Goal: Information Seeking & Learning: Check status

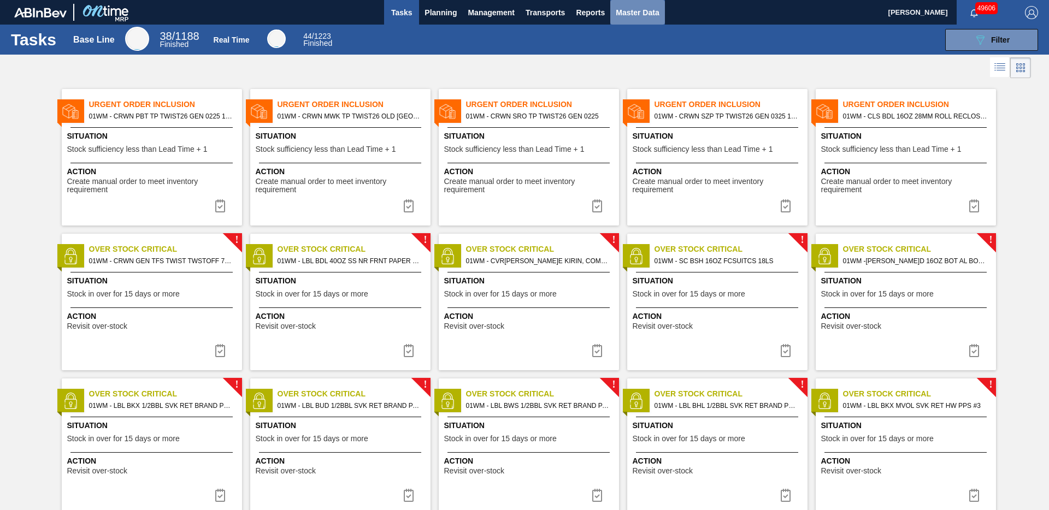
click at [637, 10] on span "Master Data" at bounding box center [637, 12] width 43 height 13
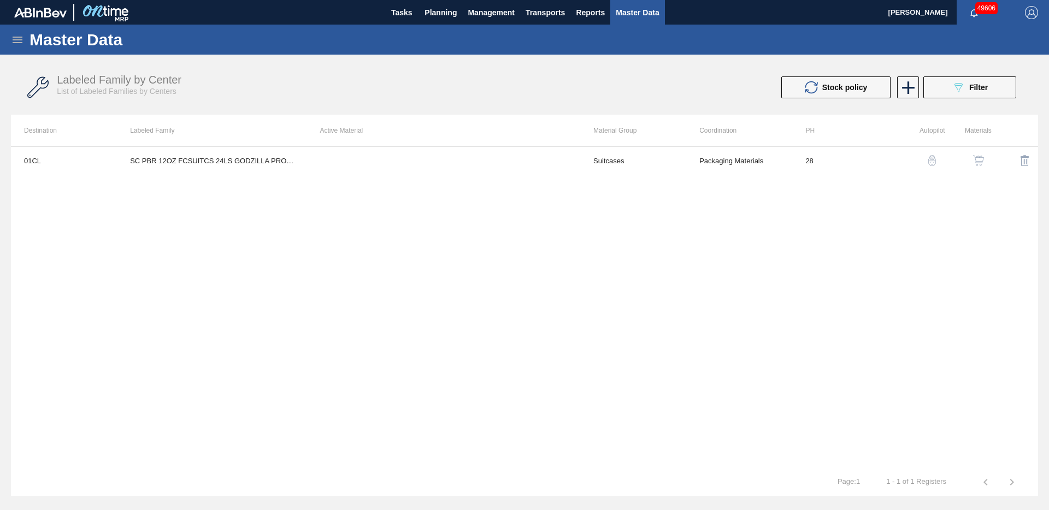
click at [980, 163] on img "button" at bounding box center [978, 160] width 11 height 11
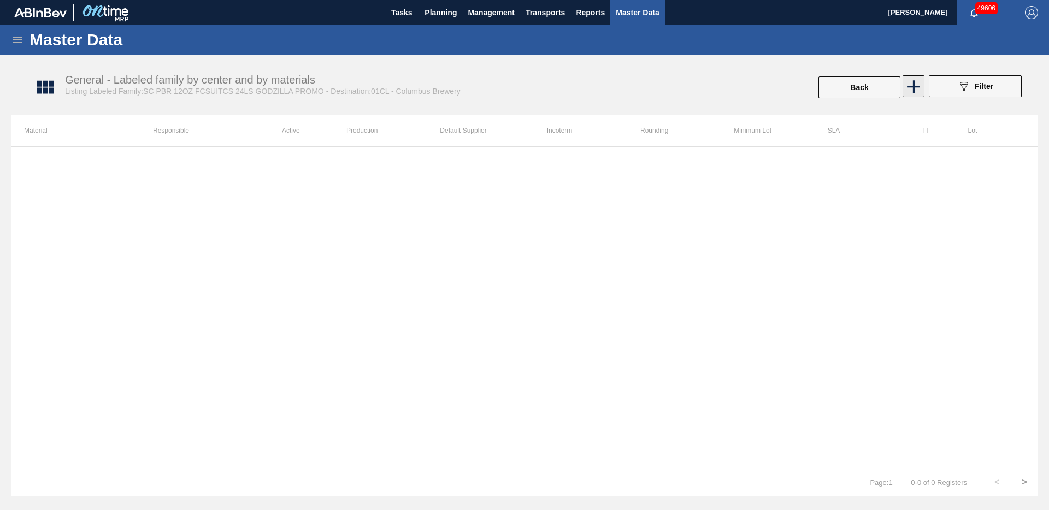
click at [916, 80] on icon at bounding box center [913, 86] width 21 height 21
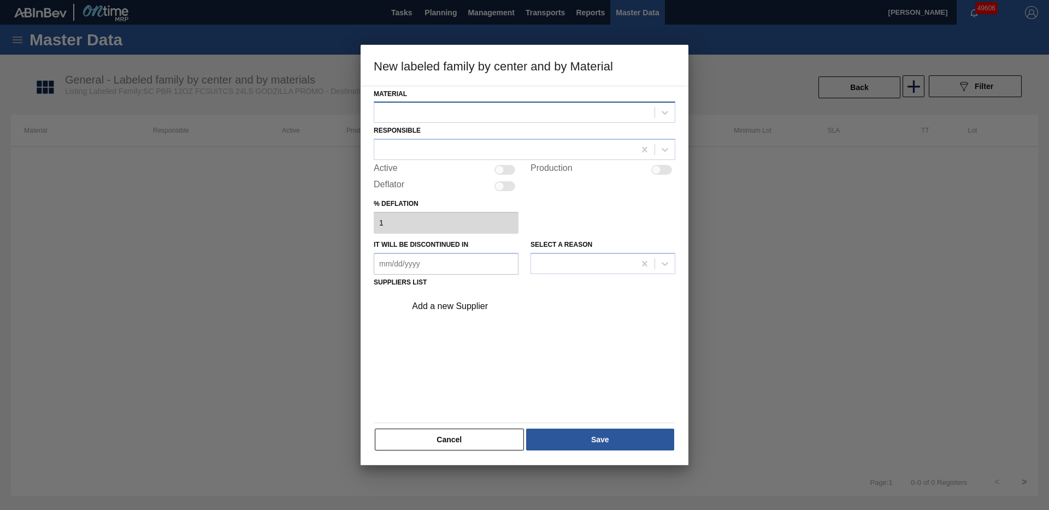
click at [467, 116] on div at bounding box center [514, 113] width 280 height 16
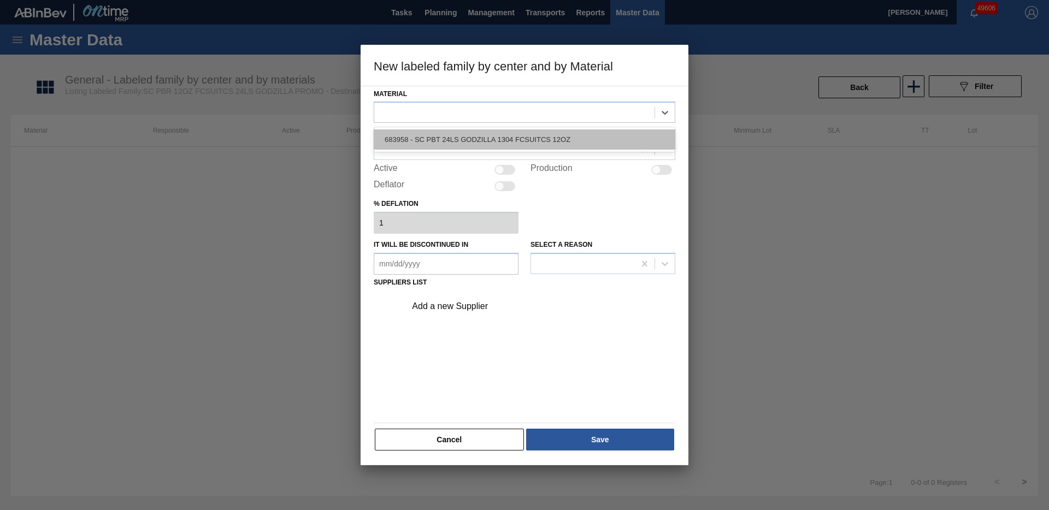
click at [462, 138] on div "683958 - SC PBT 24LS GODZILLA 1304 FCSUITCS 12OZ" at bounding box center [525, 139] width 302 height 20
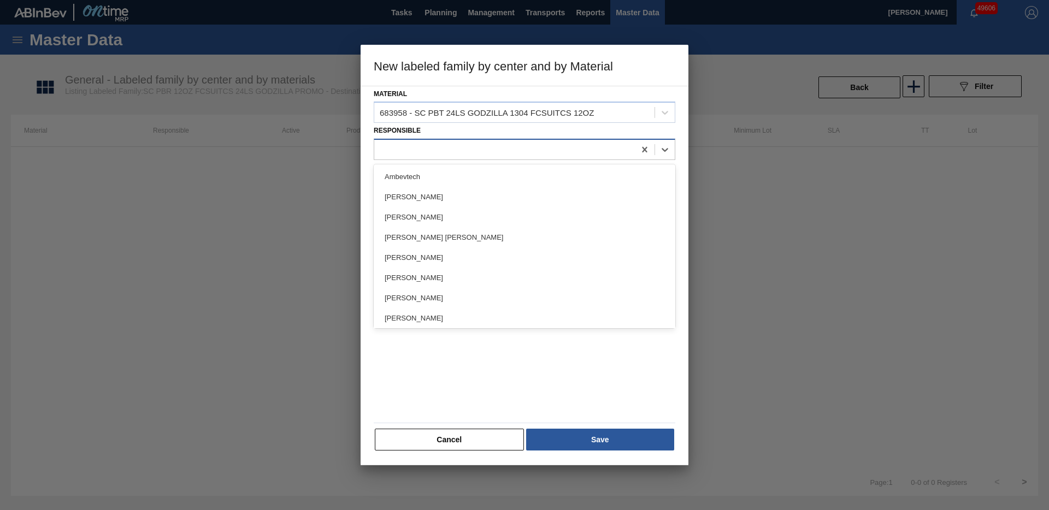
click at [448, 155] on div at bounding box center [504, 150] width 261 height 16
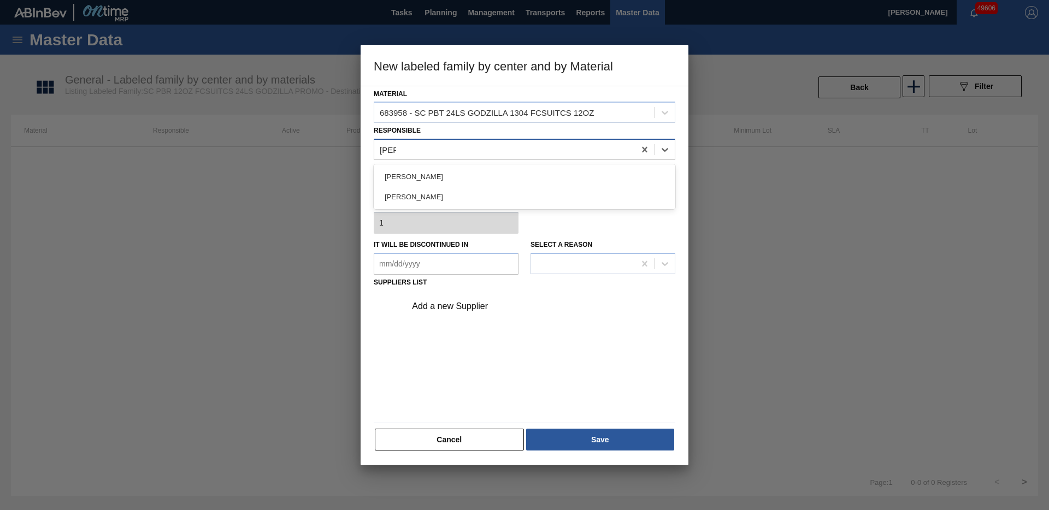
type input "[PERSON_NAME]"
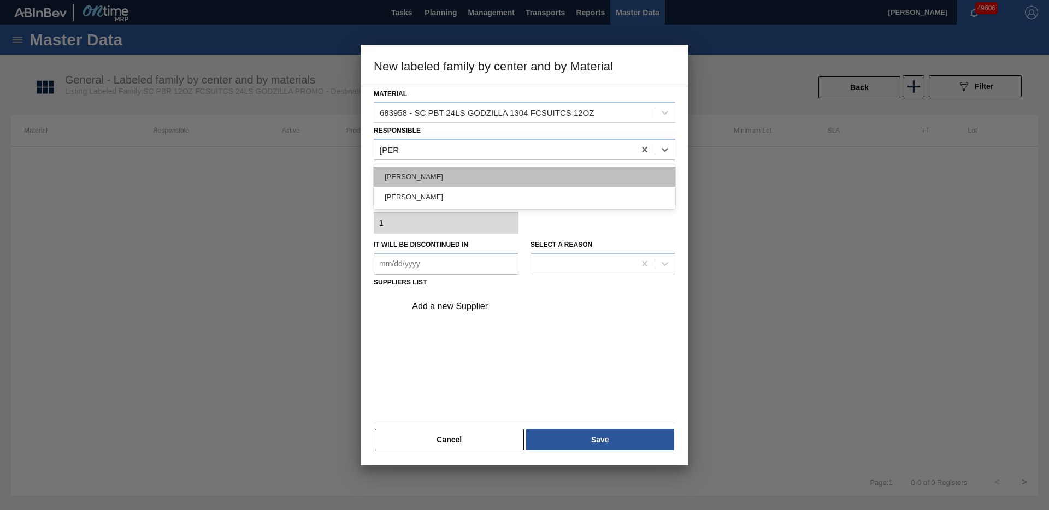
click at [444, 182] on div "[PERSON_NAME]" at bounding box center [525, 177] width 302 height 20
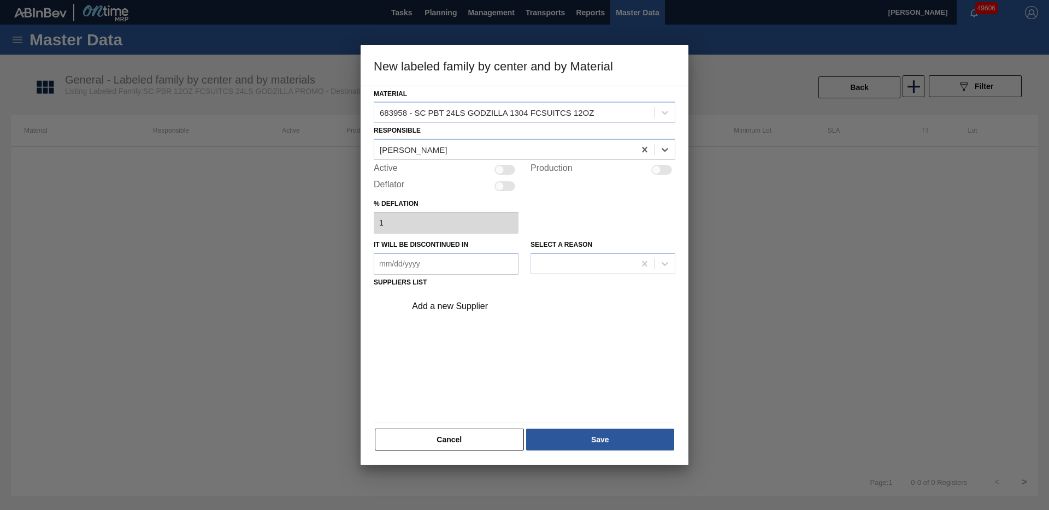
click at [503, 172] on div at bounding box center [499, 170] width 9 height 9
checkbox input "true"
click at [464, 310] on div "Add a new Supplier" at bounding box center [519, 307] width 214 height 10
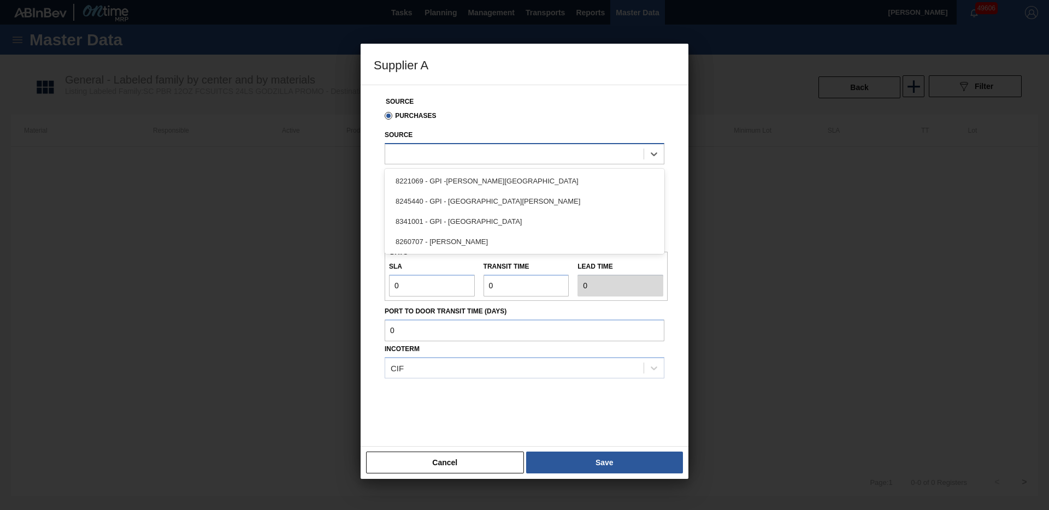
drag, startPoint x: 461, startPoint y: 147, endPoint x: 464, endPoint y: 156, distance: 8.6
click at [460, 147] on div at bounding box center [514, 154] width 258 height 16
drag, startPoint x: 472, startPoint y: 183, endPoint x: 470, endPoint y: 196, distance: 13.3
click at [472, 183] on div "8221069 - GPI -[PERSON_NAME][GEOGRAPHIC_DATA]" at bounding box center [525, 181] width 280 height 20
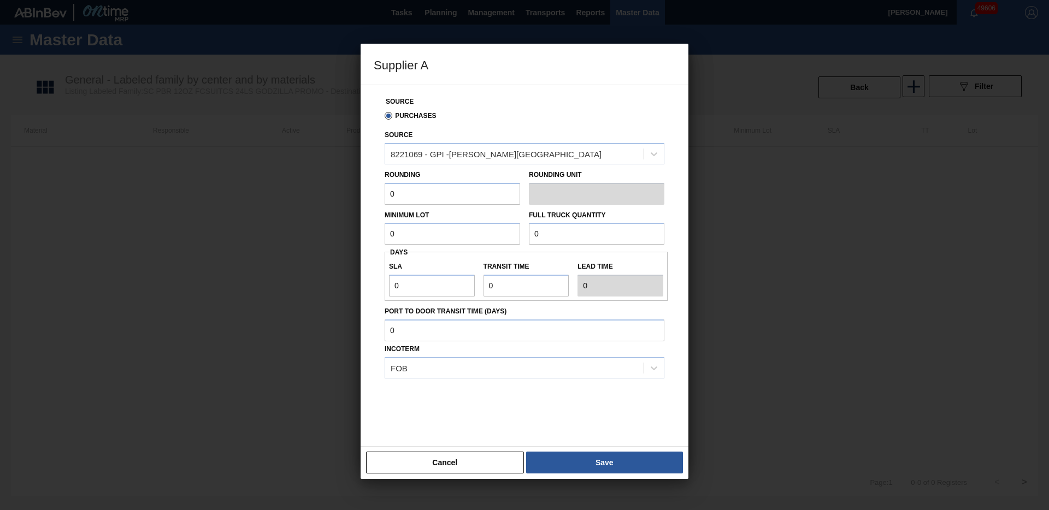
click at [454, 197] on input "0" at bounding box center [452, 194] width 135 height 22
type input "3,520"
type input "91,520"
type input "3"
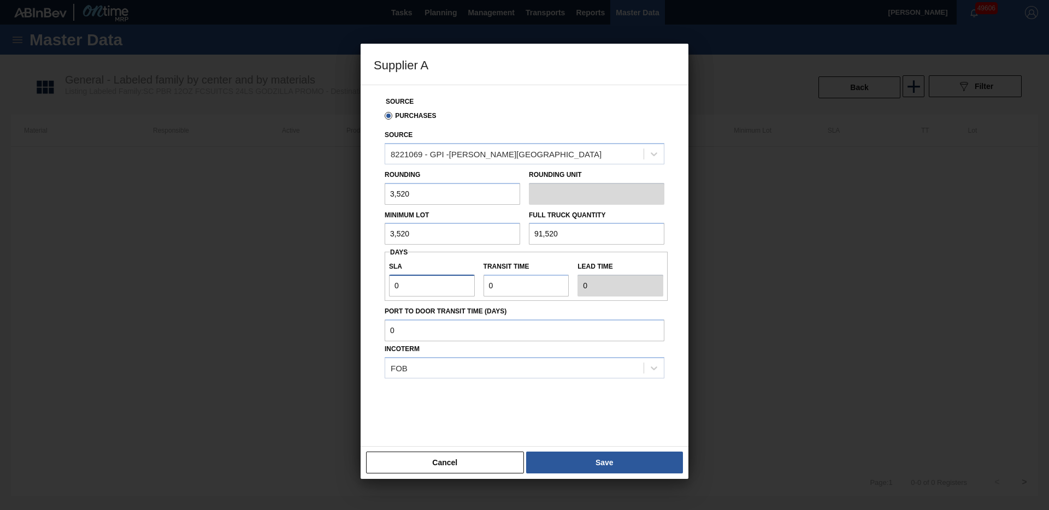
type input "3"
type input "6"
type input "3"
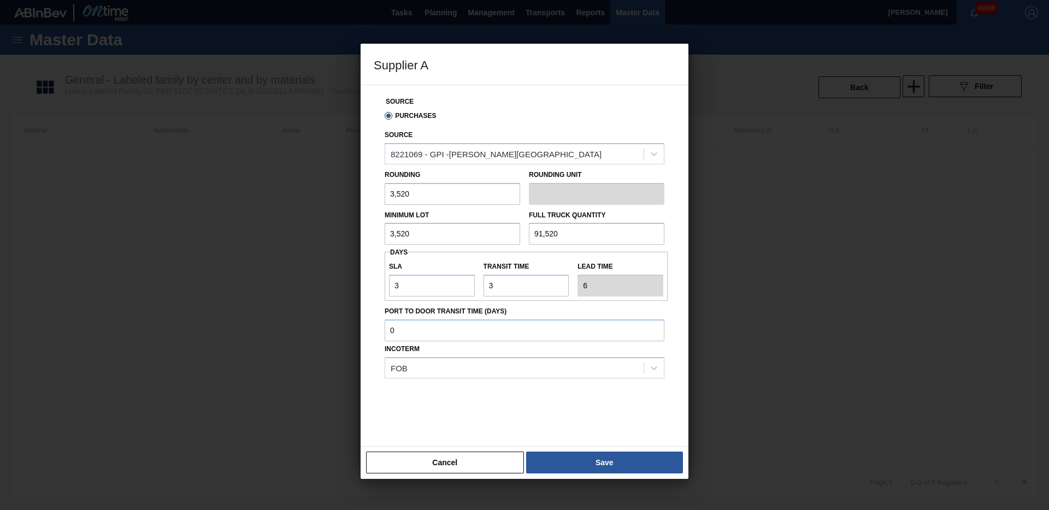
click at [592, 458] on button "Save" at bounding box center [604, 463] width 157 height 22
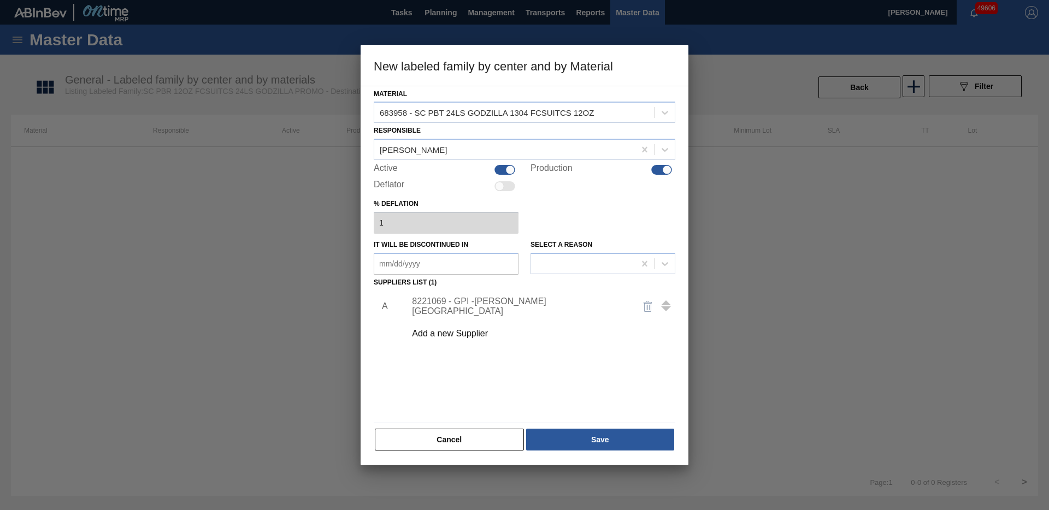
drag, startPoint x: 590, startPoint y: 440, endPoint x: 702, endPoint y: 452, distance: 112.6
click at [590, 440] on button "Save" at bounding box center [600, 440] width 148 height 22
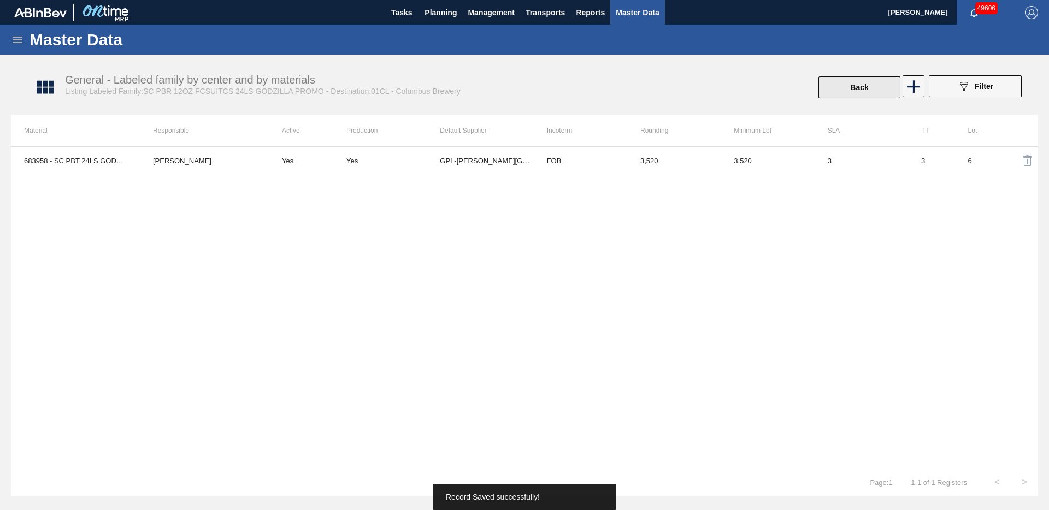
click at [864, 85] on button "Back" at bounding box center [859, 87] width 82 height 22
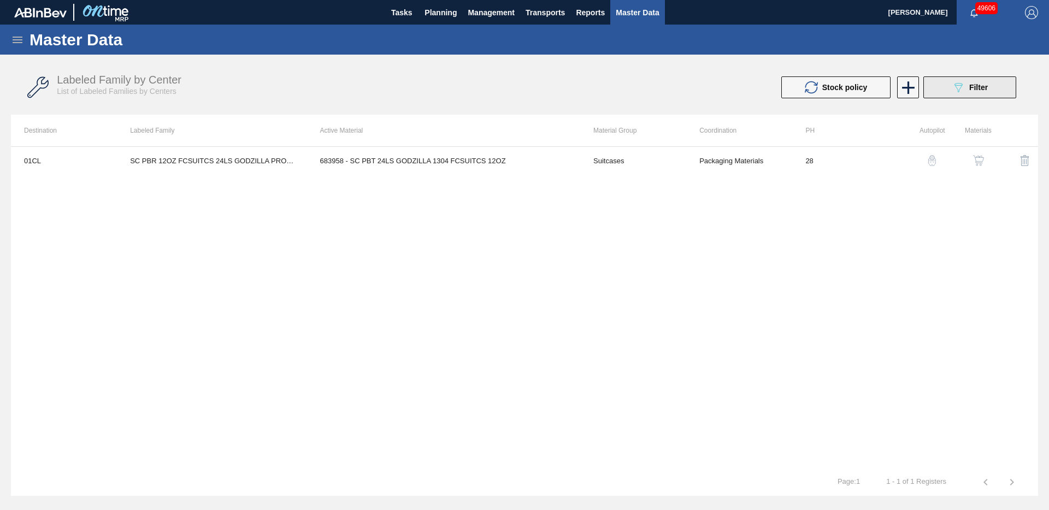
click at [963, 81] on icon "089F7B8B-B2A5-4AFE-B5C0-19BA573D28AC" at bounding box center [957, 87] width 13 height 13
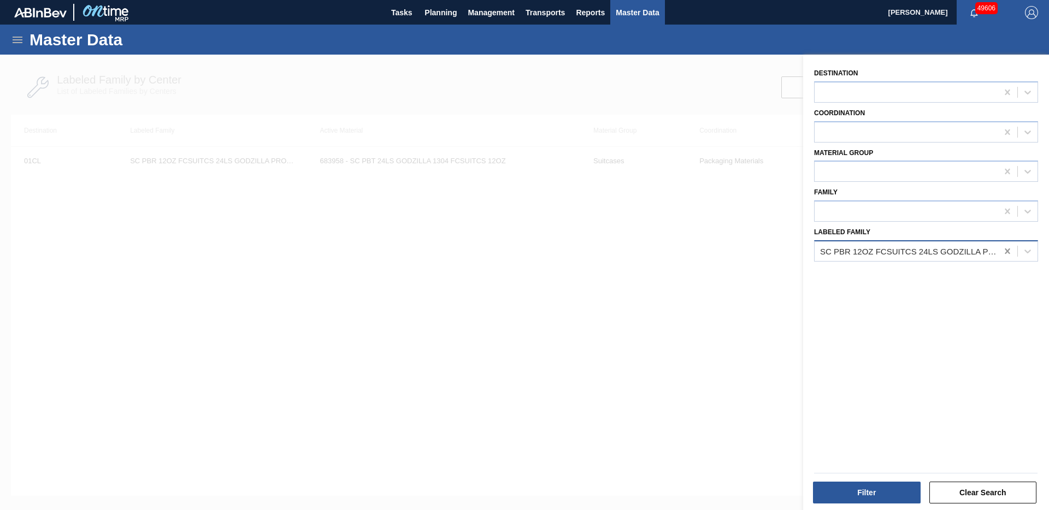
click at [1009, 252] on icon at bounding box center [1007, 251] width 11 height 11
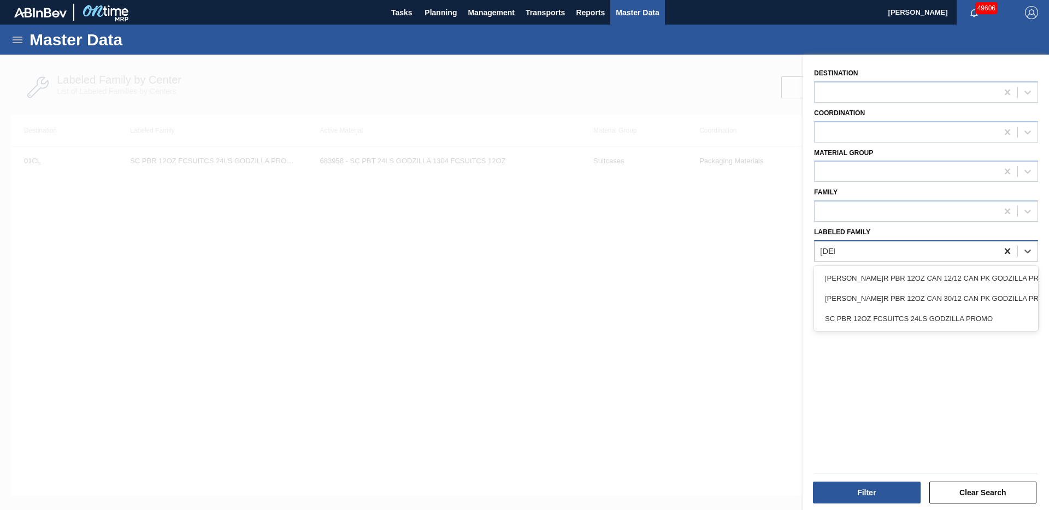
type Family "godz"
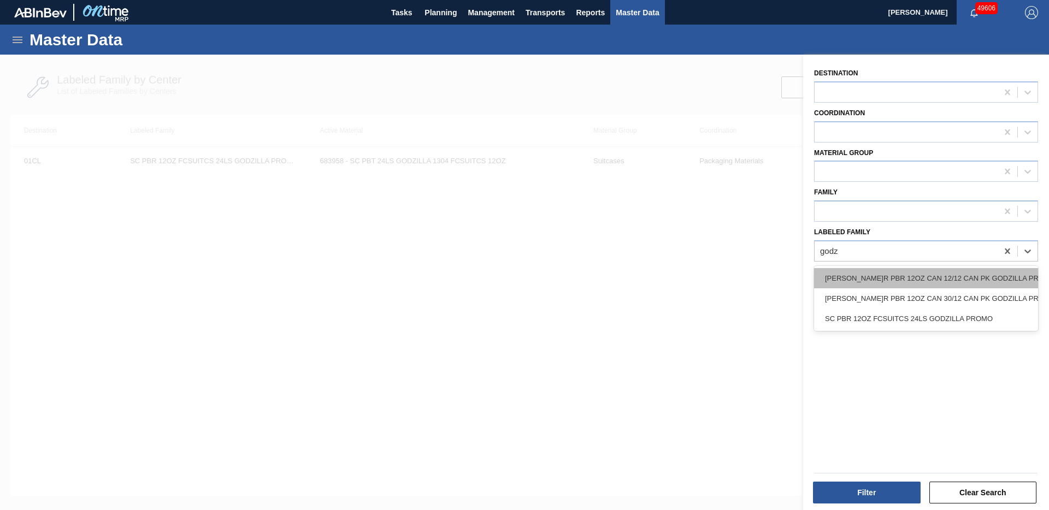
click at [966, 279] on div "[PERSON_NAME]R PBR 12OZ CAN 12/12 CAN PK GODZILLA PROMO" at bounding box center [926, 278] width 224 height 20
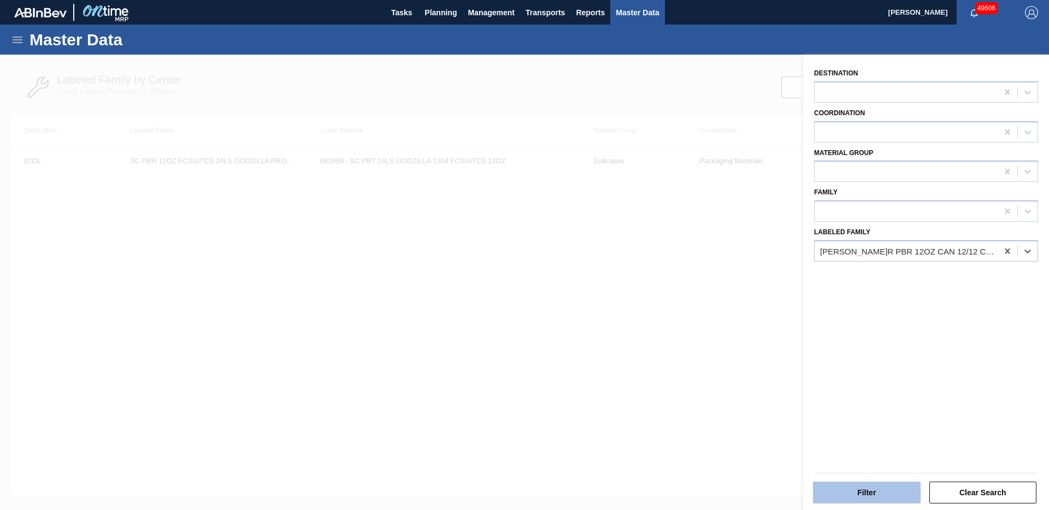
click at [849, 495] on button "Filter" at bounding box center [867, 493] width 108 height 22
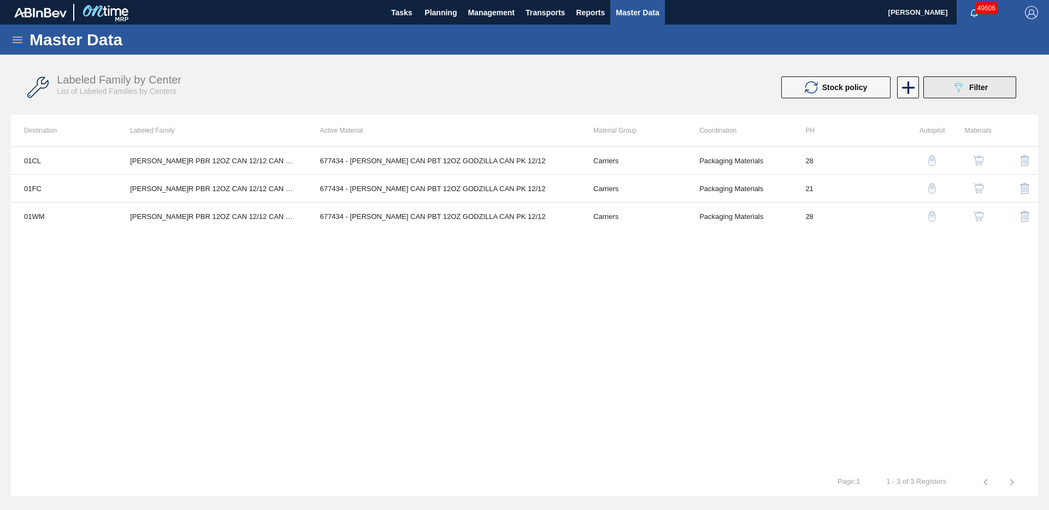
click at [945, 93] on button "089F7B8B-B2A5-4AFE-B5C0-19BA573D28AC Filter" at bounding box center [969, 87] width 93 height 22
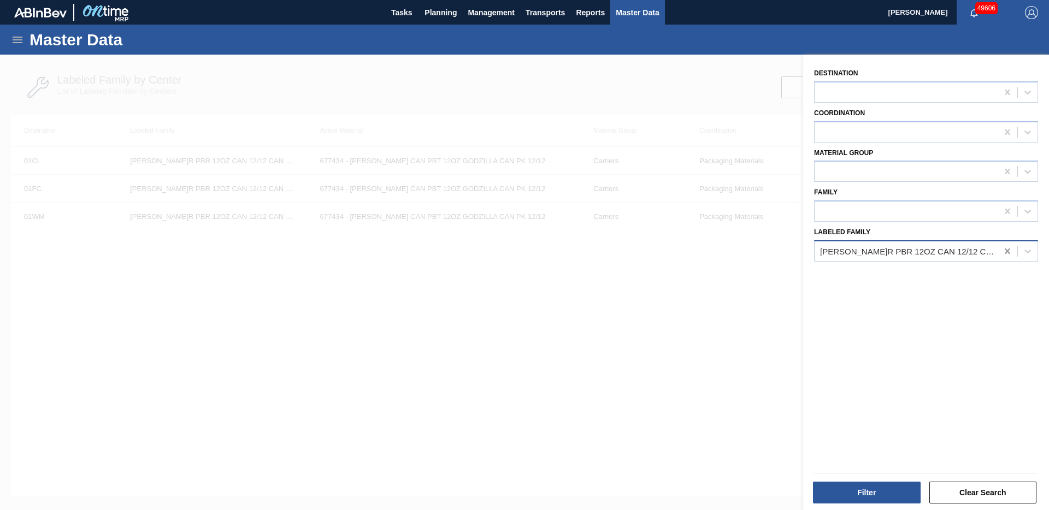
click at [1007, 252] on icon at bounding box center [1007, 251] width 11 height 11
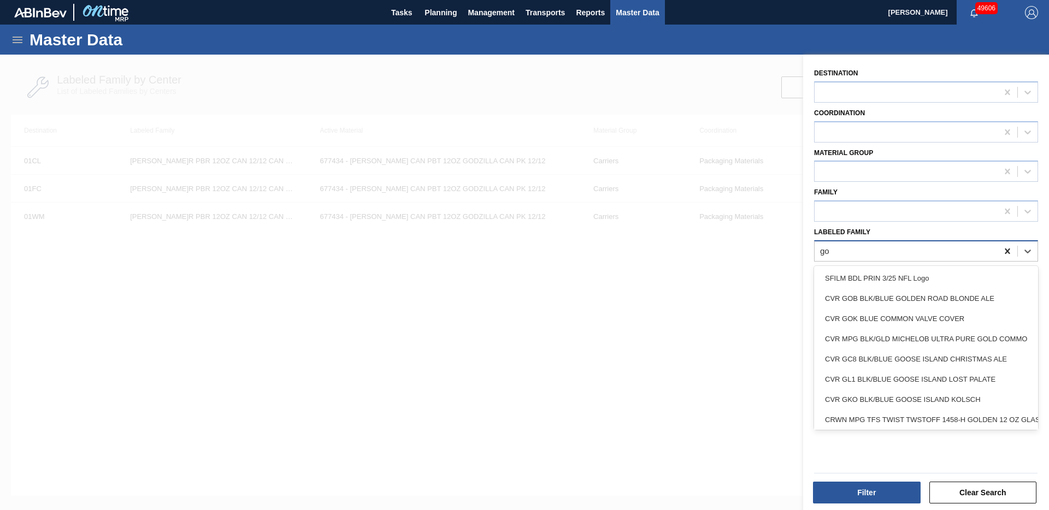
type Family "[DEMOGRAPHIC_DATA]"
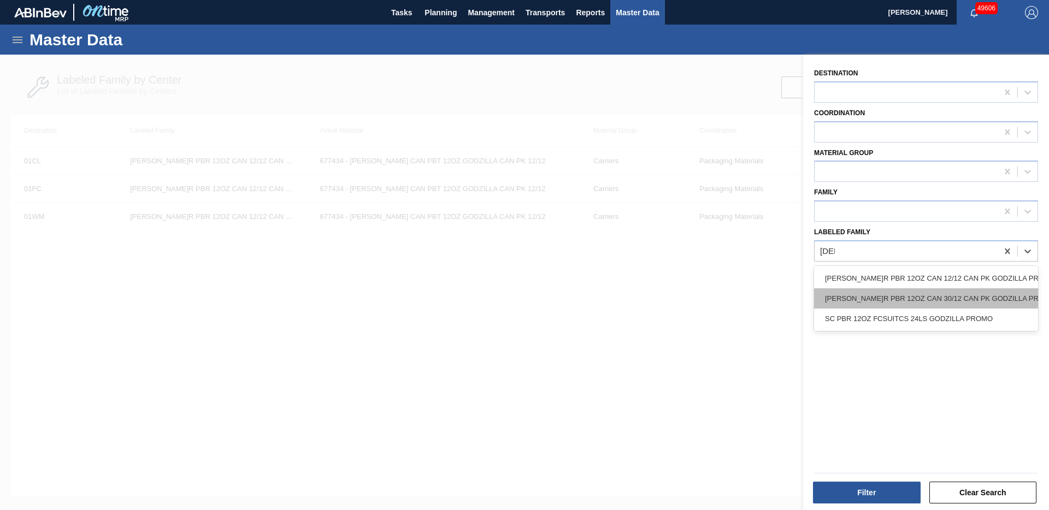
click at [937, 303] on div "[PERSON_NAME]R PBR 12OZ CAN 30/12 CAN PK GODZILLA PROMO" at bounding box center [926, 298] width 224 height 20
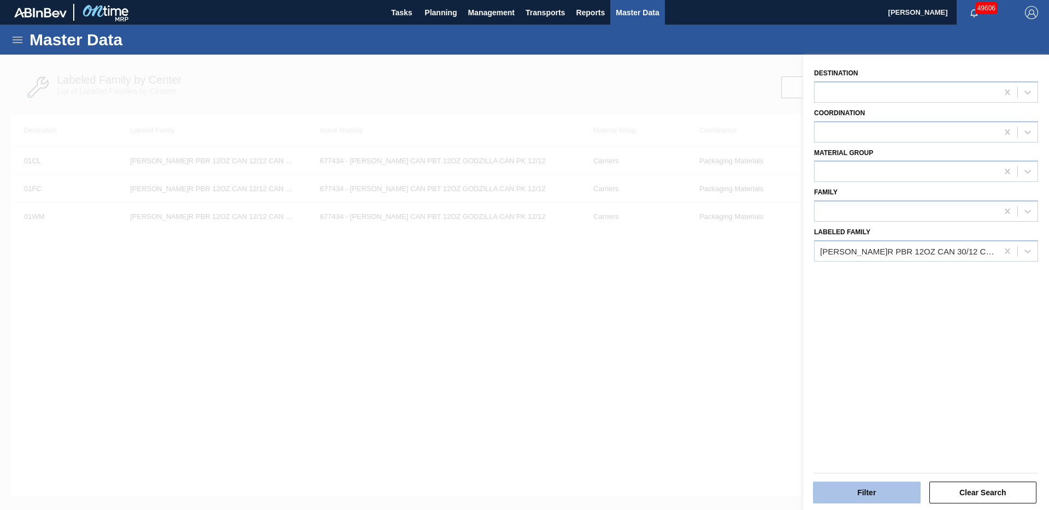
click at [877, 494] on button "Filter" at bounding box center [867, 493] width 108 height 22
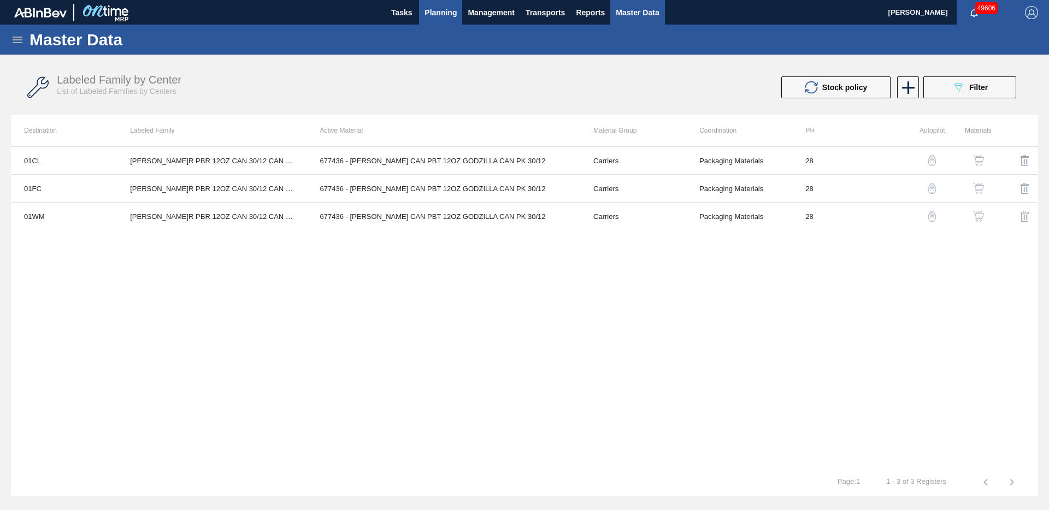
click at [433, 13] on span "Planning" at bounding box center [440, 12] width 32 height 13
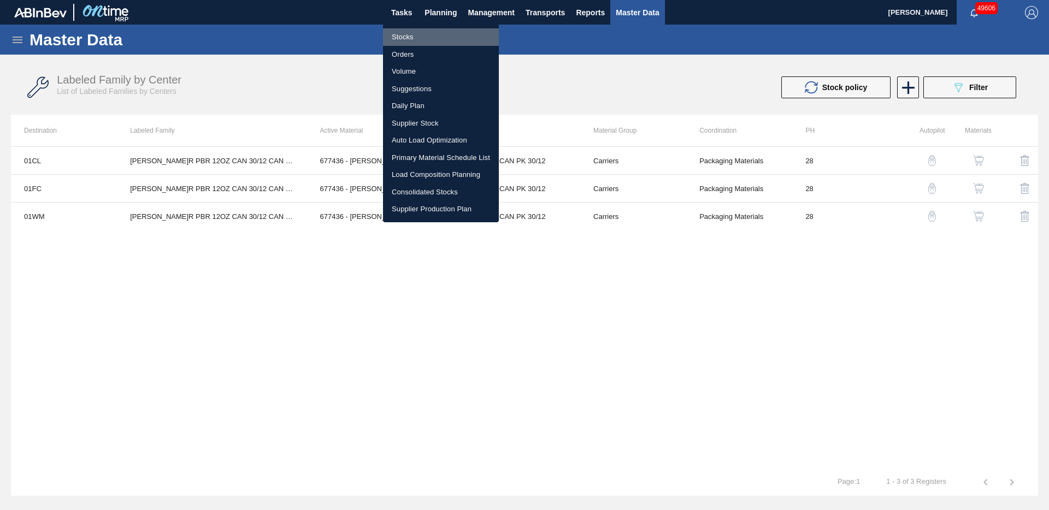
click at [417, 37] on li "Stocks" at bounding box center [441, 36] width 116 height 17
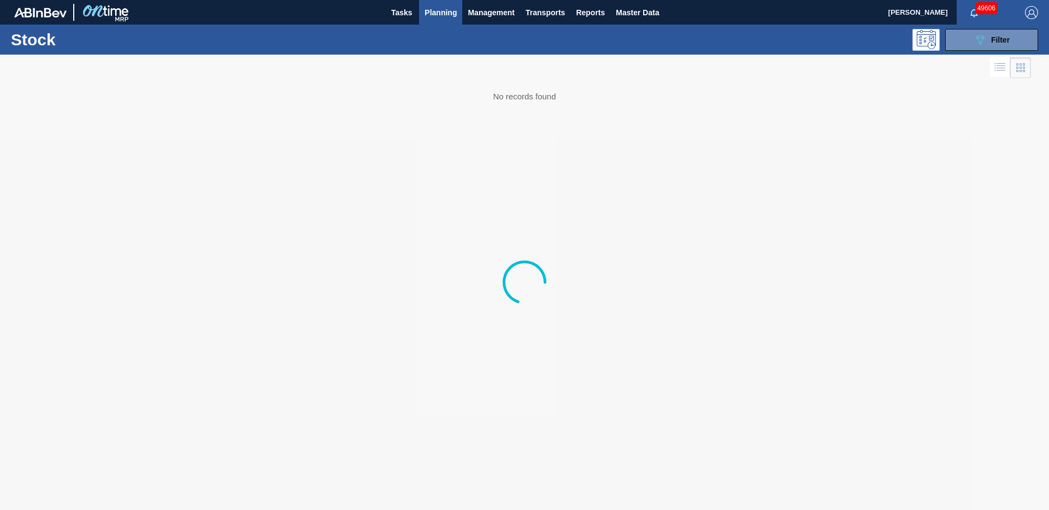
click at [446, 42] on div "089F7B8B-B2A5-4AFE-B5C0-19BA573D28AC Filter" at bounding box center [608, 40] width 869 height 22
click at [976, 45] on icon "089F7B8B-B2A5-4AFE-B5C0-19BA573D28AC" at bounding box center [979, 39] width 13 height 13
click at [986, 47] on button "089F7B8B-B2A5-4AFE-B5C0-19BA573D28AC Filter" at bounding box center [991, 40] width 93 height 22
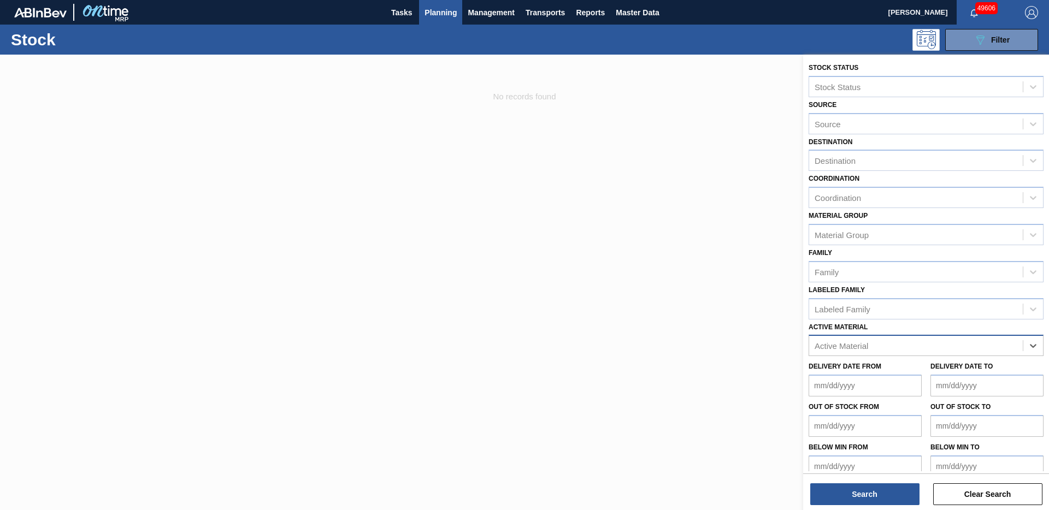
drag, startPoint x: 1007, startPoint y: 356, endPoint x: 984, endPoint y: 253, distance: 105.8
click at [890, 157] on div "Destination" at bounding box center [916, 161] width 214 height 16
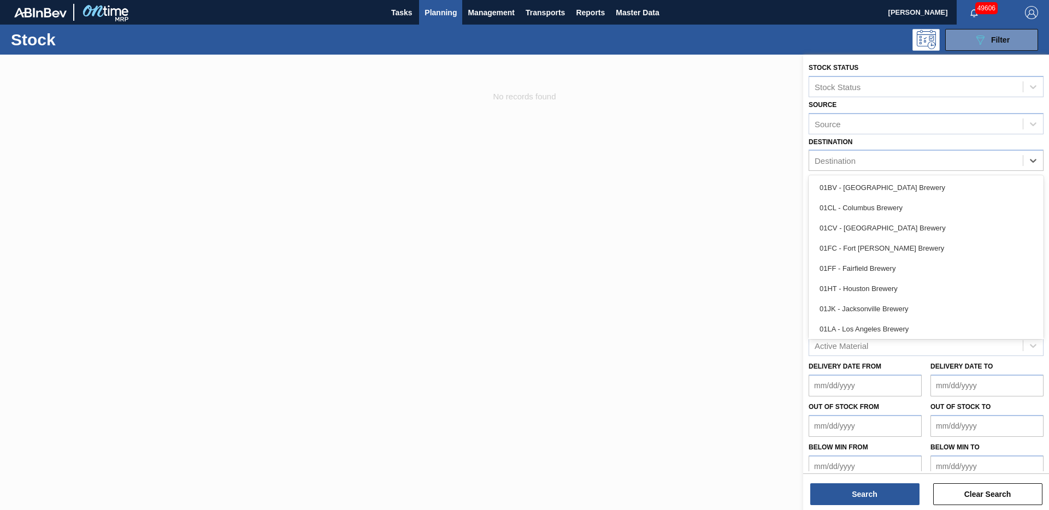
click at [886, 264] on div "01FF - Fairfield Brewery" at bounding box center [925, 268] width 235 height 20
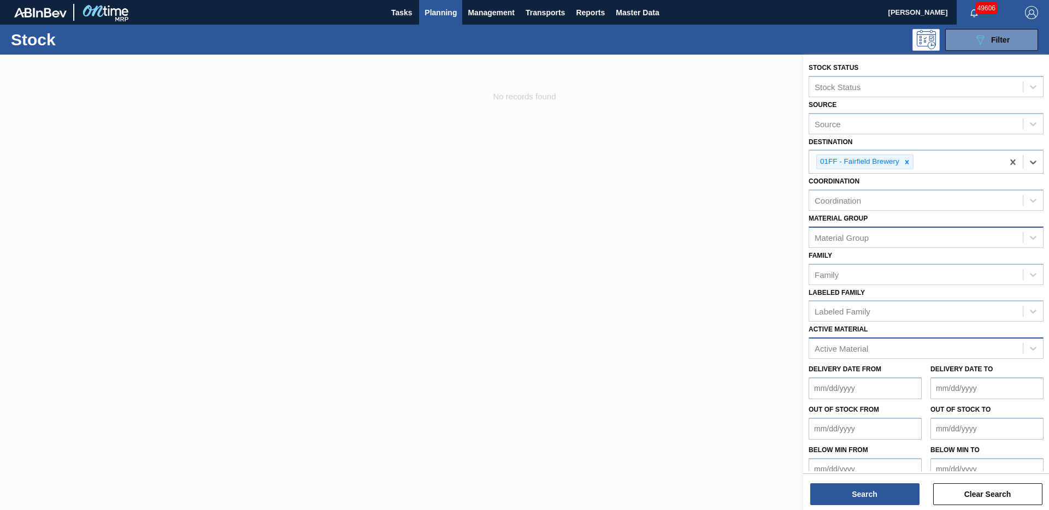
click at [868, 240] on div "Material Group" at bounding box center [916, 237] width 214 height 16
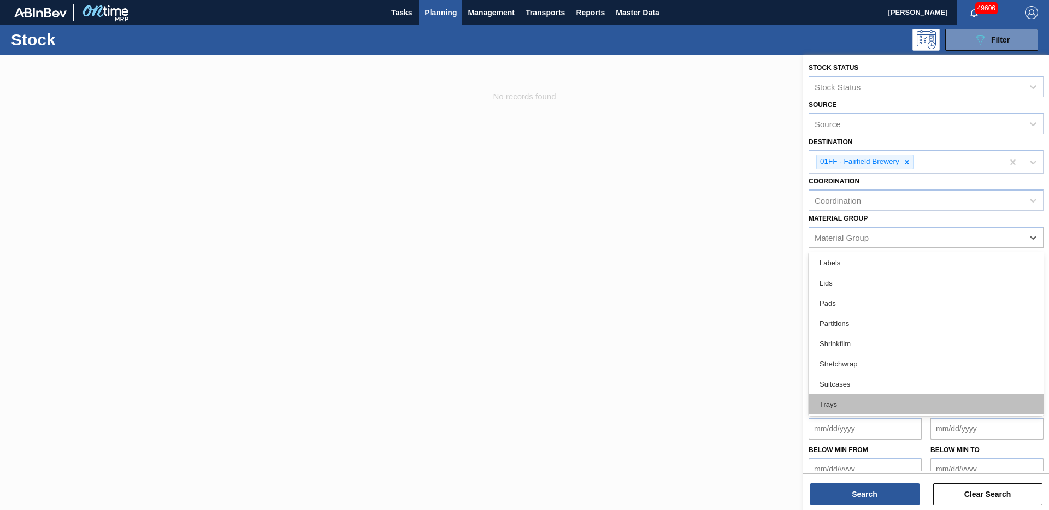
scroll to position [144, 0]
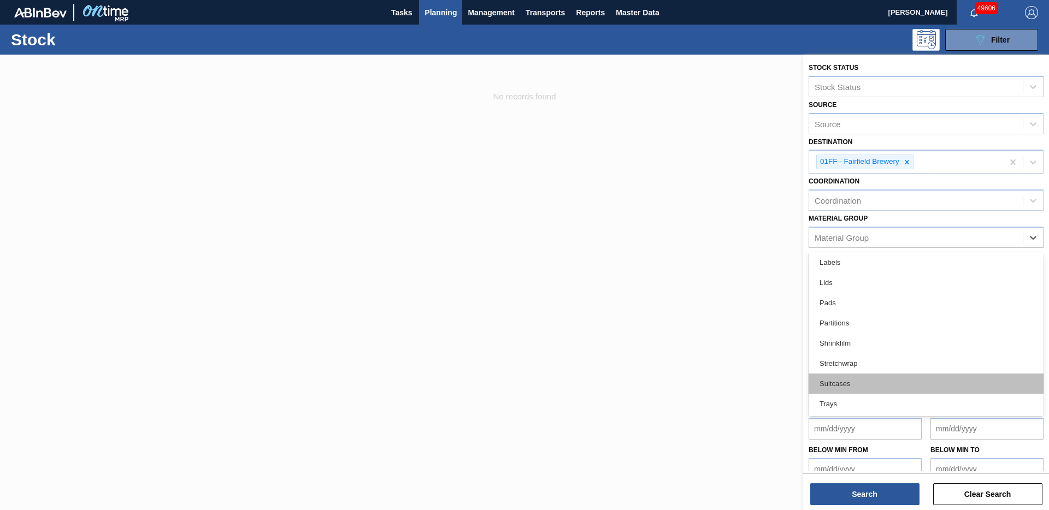
click at [849, 383] on div "Suitcases" at bounding box center [925, 384] width 235 height 20
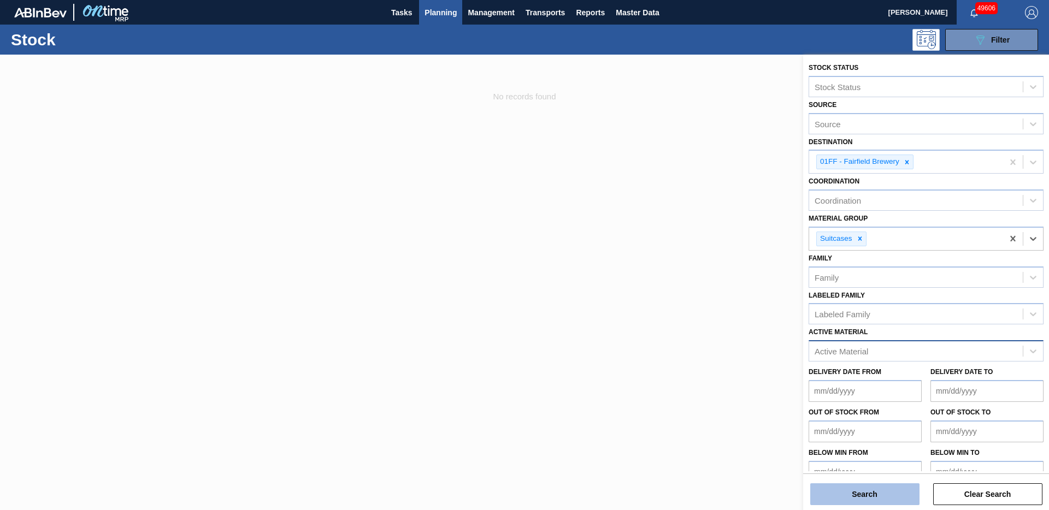
click at [871, 487] on button "Search" at bounding box center [864, 494] width 109 height 22
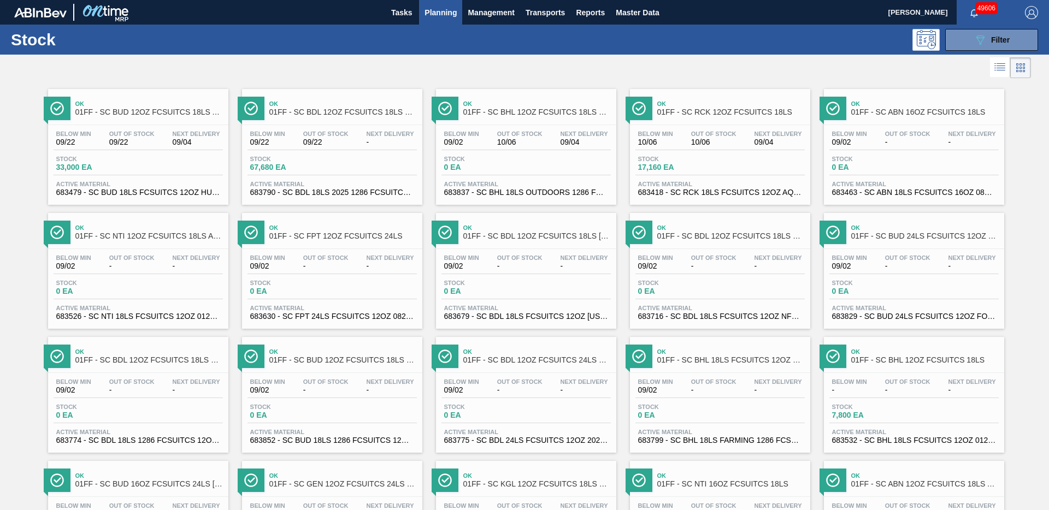
click at [158, 122] on div "Ok 01FF - SC BUD 12OZ FCSUITCS 18LS AQUEOUS COATING Below Min 09/22 Out Of Stoc…" at bounding box center [138, 147] width 180 height 116
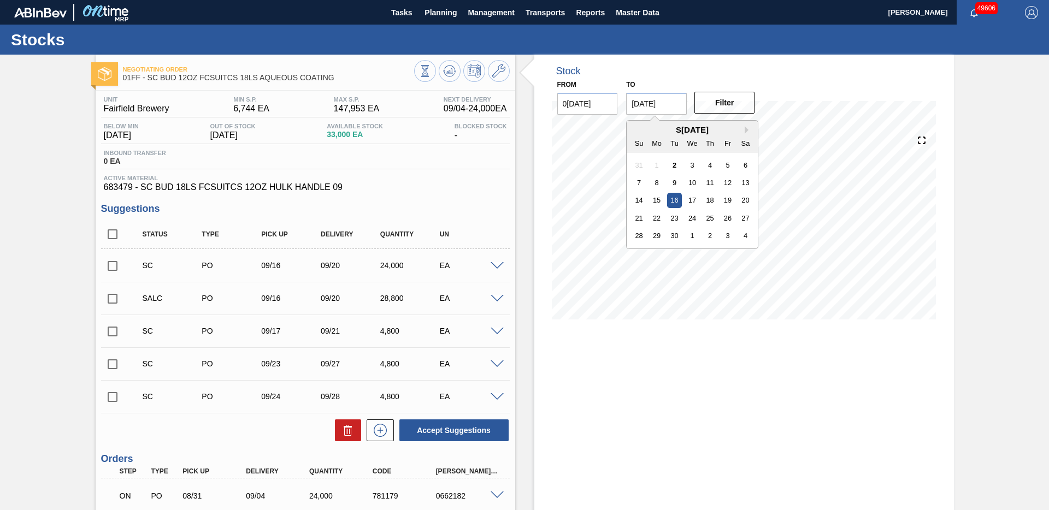
click at [666, 99] on input "[DATE]" at bounding box center [656, 104] width 61 height 22
click at [729, 237] on div "3" at bounding box center [727, 235] width 15 height 15
type input "[DATE]"
click at [723, 104] on button "Filter" at bounding box center [724, 103] width 61 height 22
click at [380, 434] on icon at bounding box center [379, 430] width 17 height 13
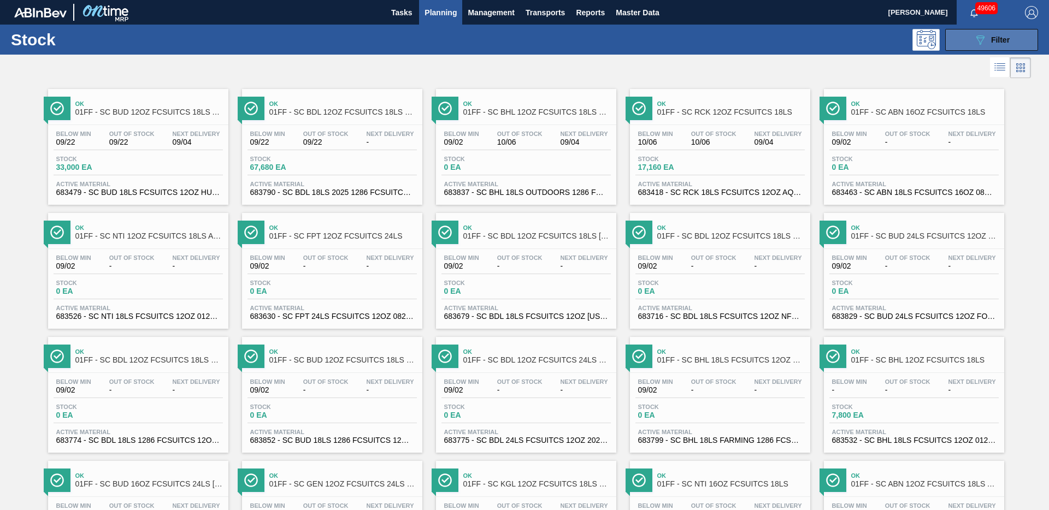
click at [978, 48] on button "089F7B8B-B2A5-4AFE-B5C0-19BA573D28AC Filter" at bounding box center [991, 40] width 93 height 22
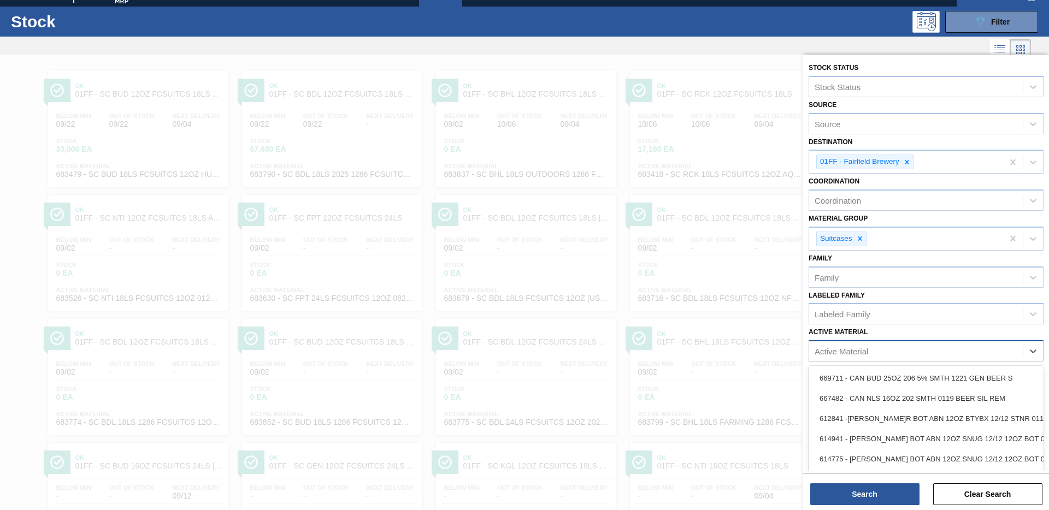
click at [891, 354] on div "Active Material" at bounding box center [916, 352] width 214 height 16
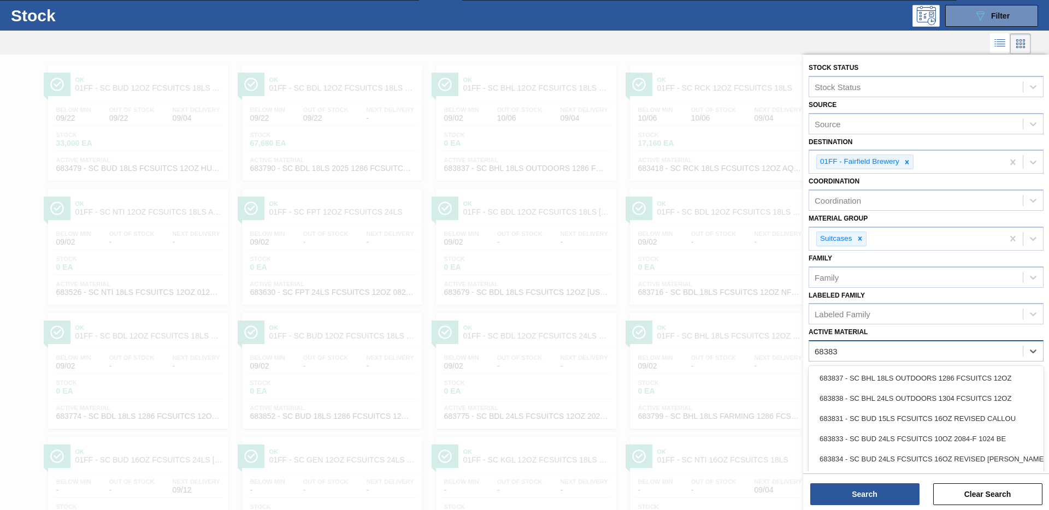
type Material "683834"
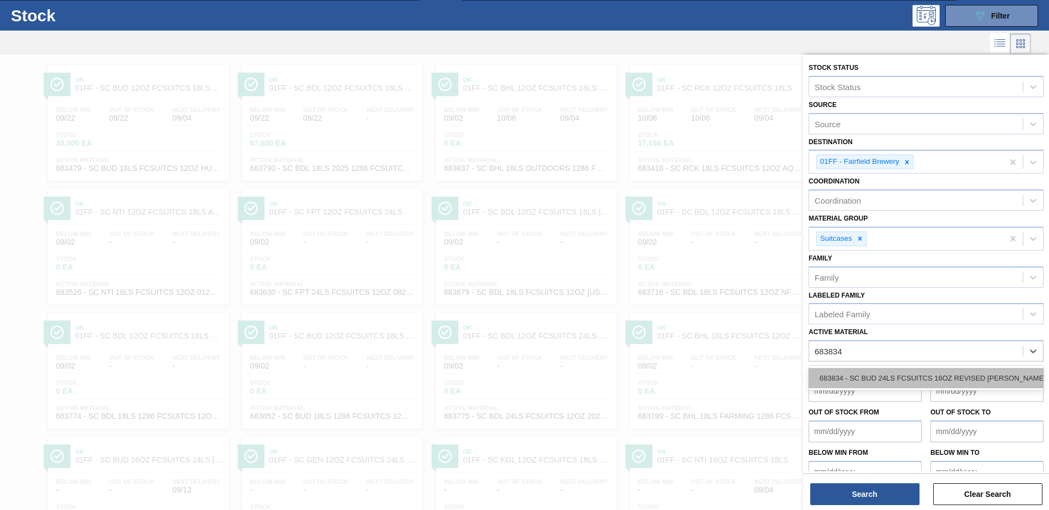
click at [901, 377] on div "683834 - SC BUD 24LS FCSUITCS 16OZ REVISED [PERSON_NAME]" at bounding box center [925, 378] width 235 height 20
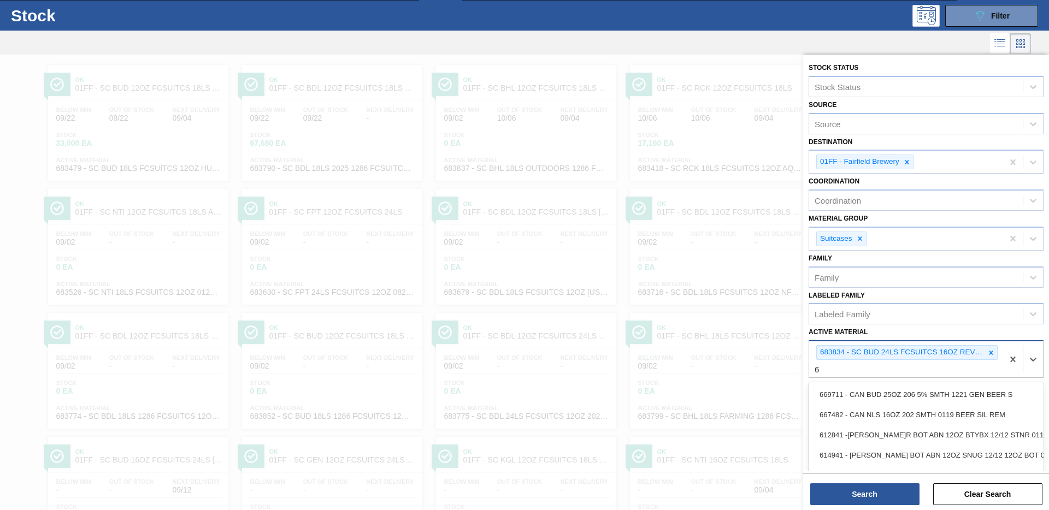
scroll to position [64, 0]
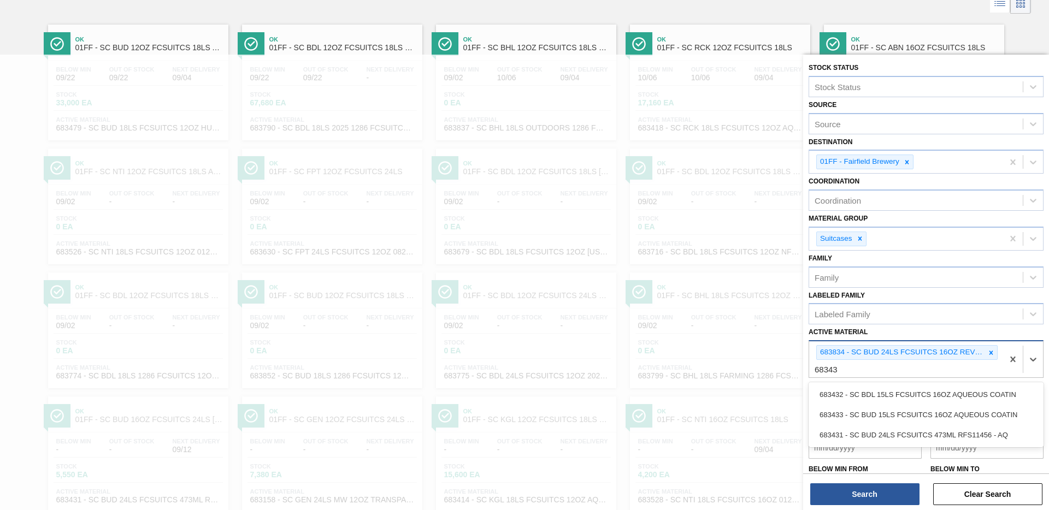
type Material "683431"
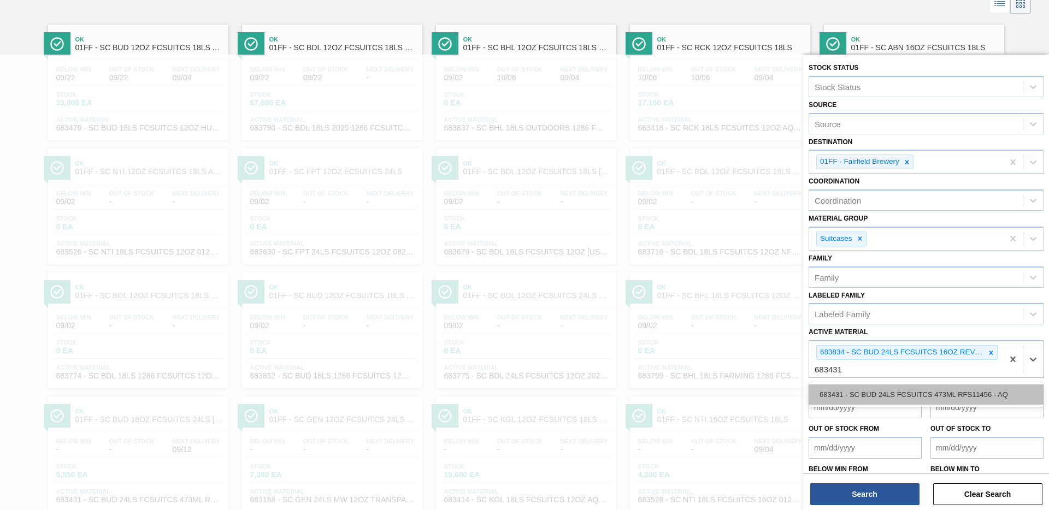
click at [912, 392] on div "683431 - SC BUD 24LS FCSUITCS 473ML RFS11456 - AQ" at bounding box center [925, 395] width 235 height 20
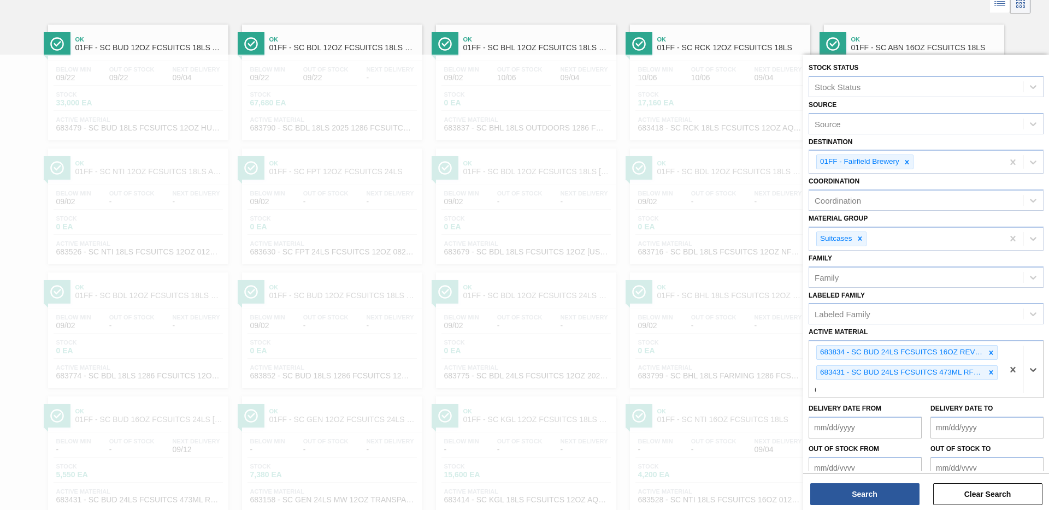
scroll to position [125, 0]
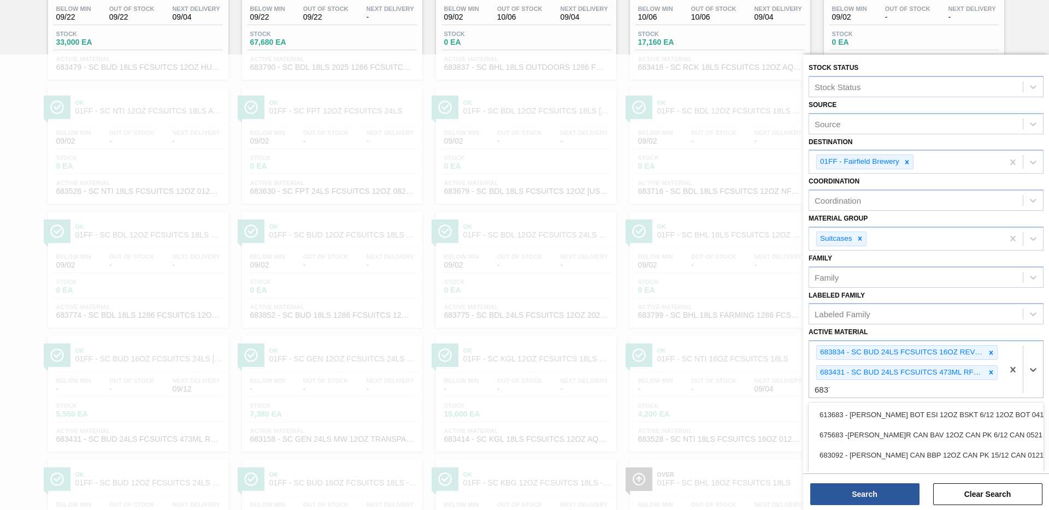
type Material "683795"
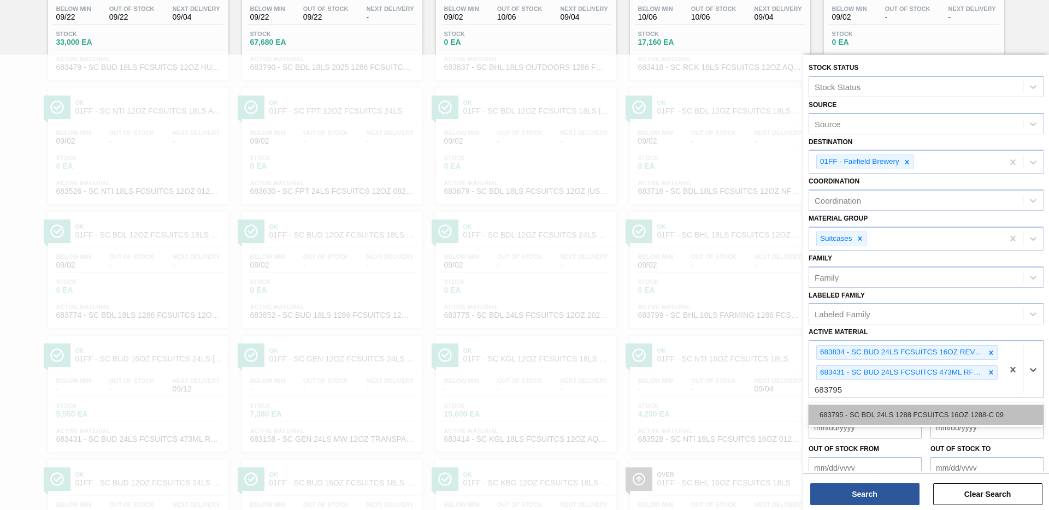
click at [854, 415] on div "683795 - SC BDL 24LS 1288 FCSUITCS 16OZ 1288-C 09" at bounding box center [925, 415] width 235 height 20
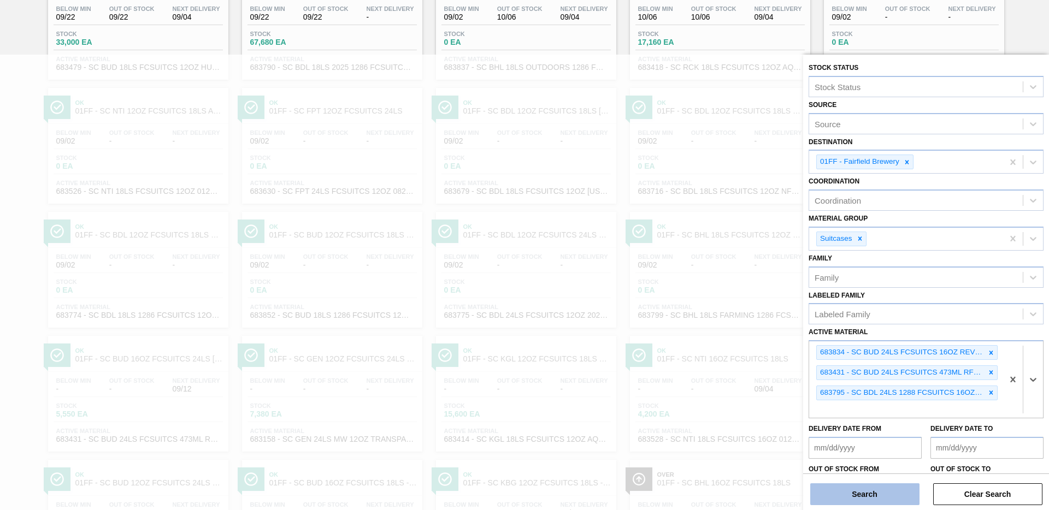
click at [865, 490] on button "Search" at bounding box center [864, 494] width 109 height 22
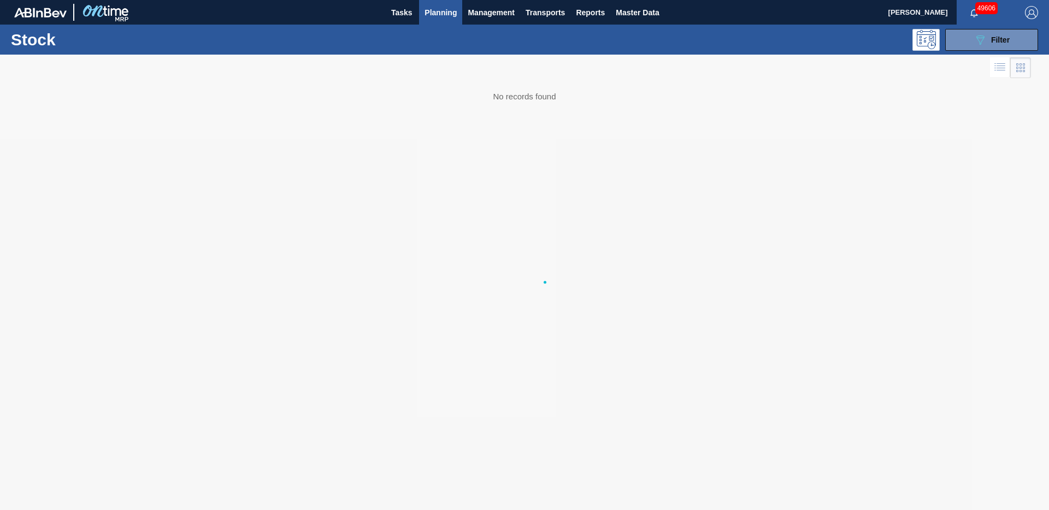
scroll to position [0, 0]
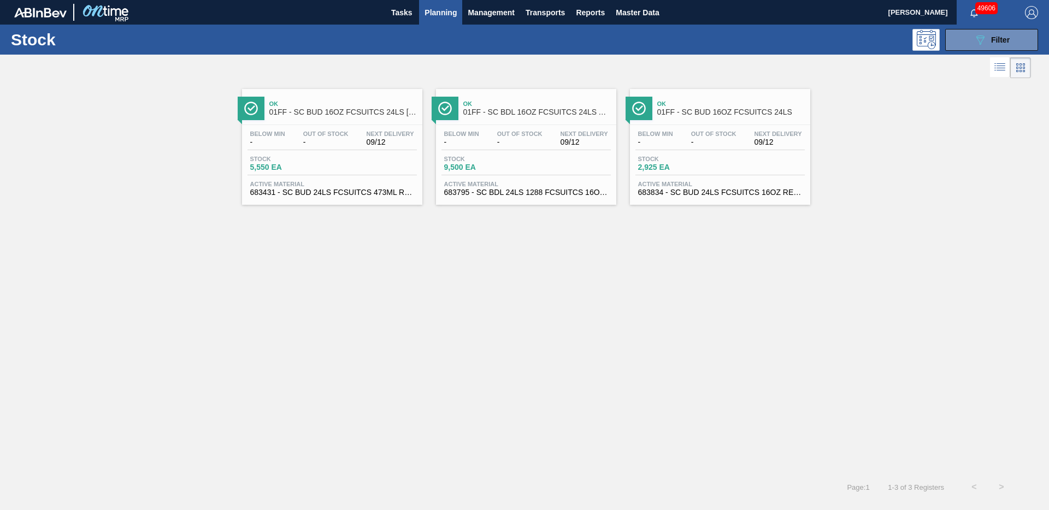
click at [285, 126] on div "Below Min - Out Of Stock - Next Delivery 09/12 Stock 5,550 EA Active Material 6…" at bounding box center [332, 162] width 180 height 74
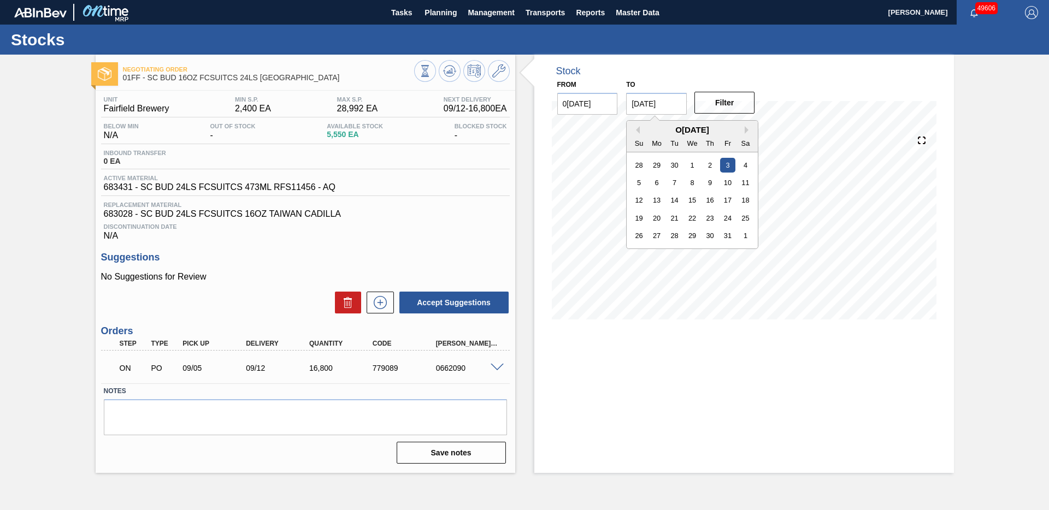
click at [650, 107] on input "[DATE]" at bounding box center [656, 104] width 61 height 22
click at [729, 233] on div "31" at bounding box center [727, 235] width 15 height 15
type input "[DATE]"
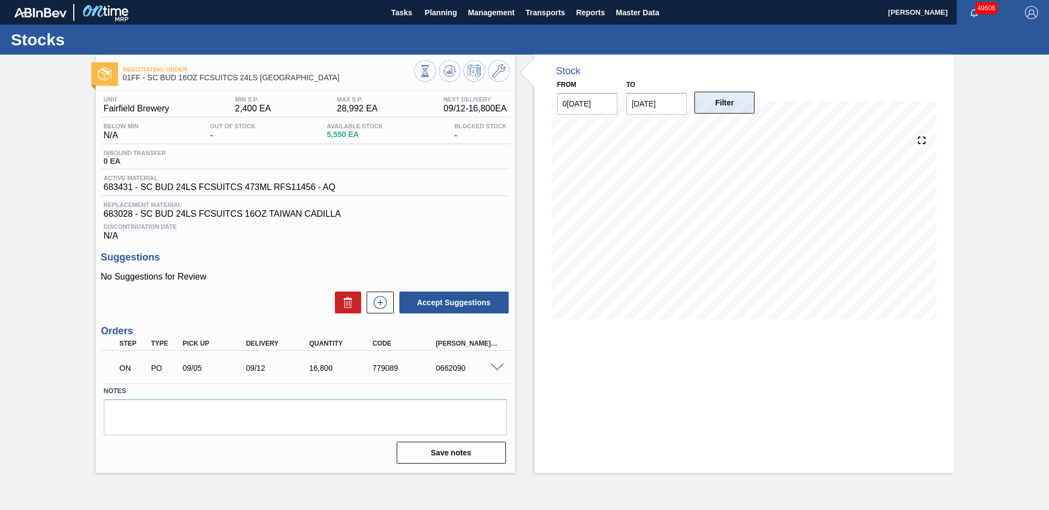
click at [734, 110] on button "Filter" at bounding box center [724, 103] width 61 height 22
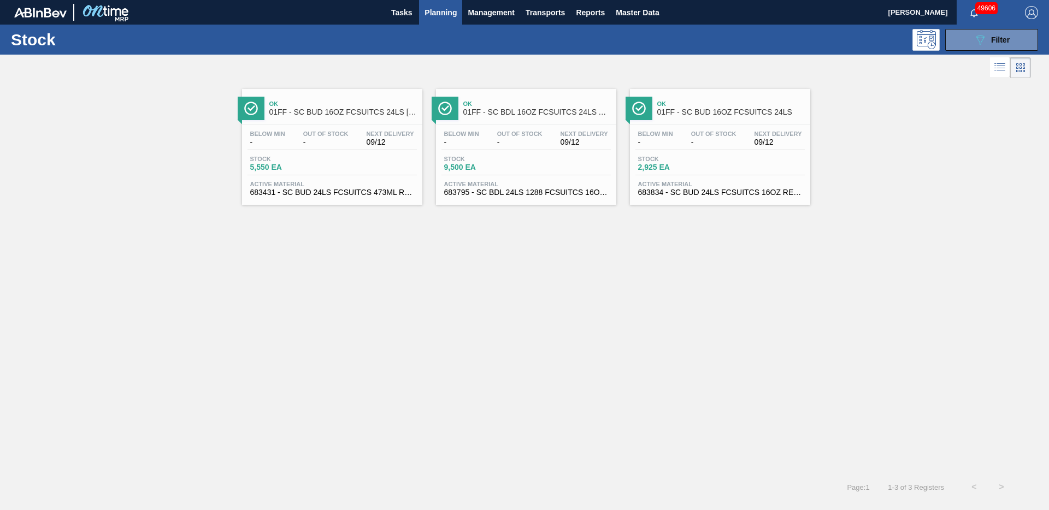
click at [476, 153] on div "Below Min - Out Of Stock - Next Delivery 09/12 Stock 9,500 EA Active Material 6…" at bounding box center [526, 162] width 180 height 74
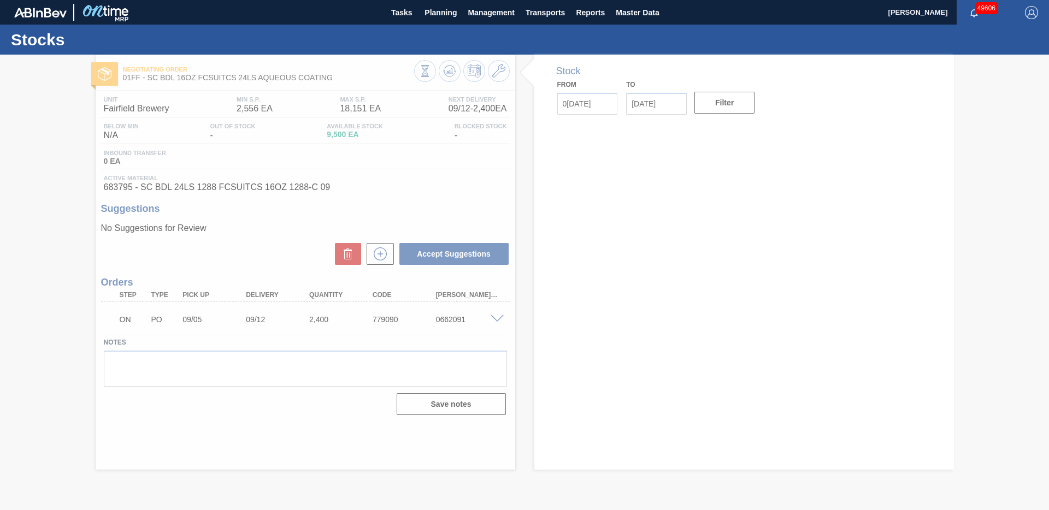
type input "0[DATE]"
type input "[DATE]"
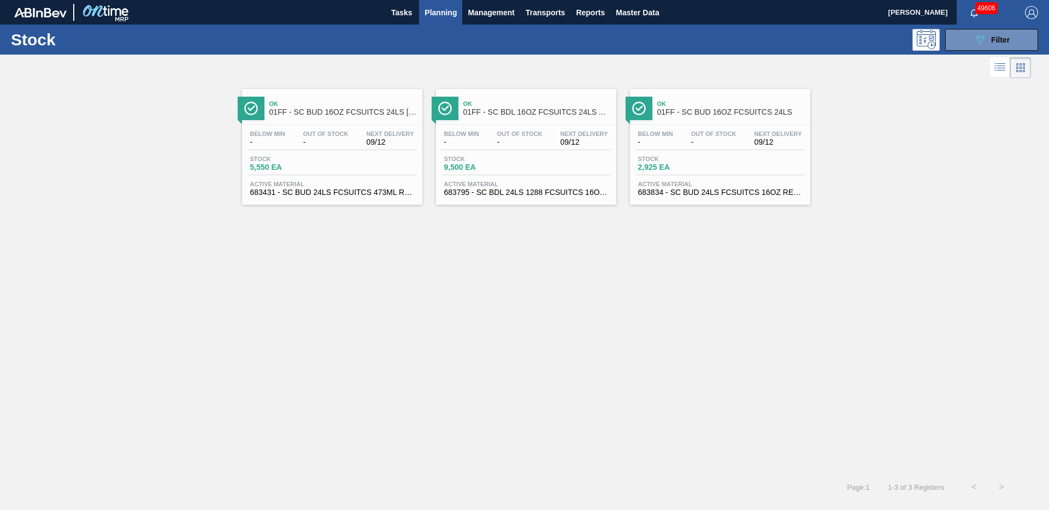
click at [689, 123] on div "Ok 01FF - SC BUD 16OZ FCSUITCS 24LS Below Min - Out Of Stock - Next Delivery 09…" at bounding box center [720, 147] width 180 height 116
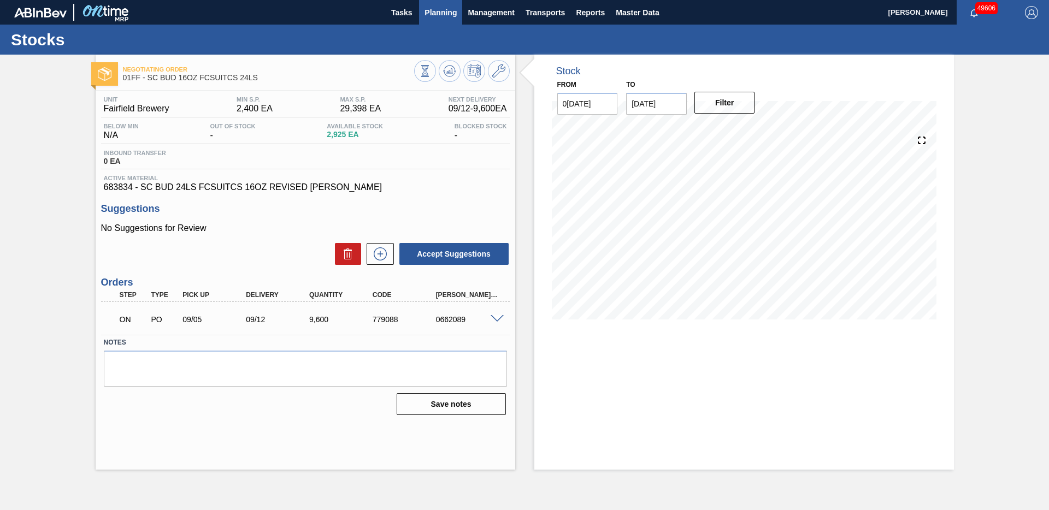
click at [435, 14] on span "Planning" at bounding box center [440, 12] width 32 height 13
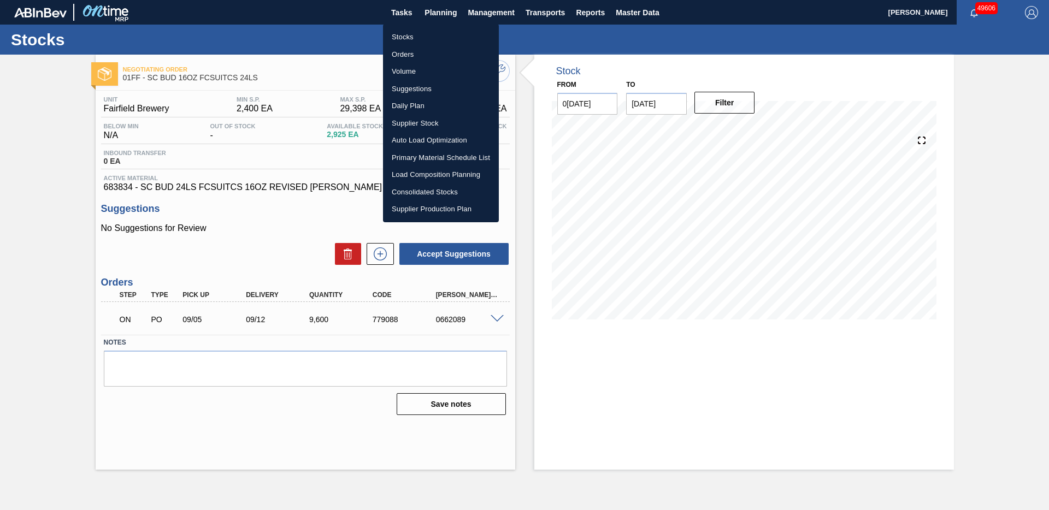
click at [435, 14] on div at bounding box center [524, 255] width 1049 height 510
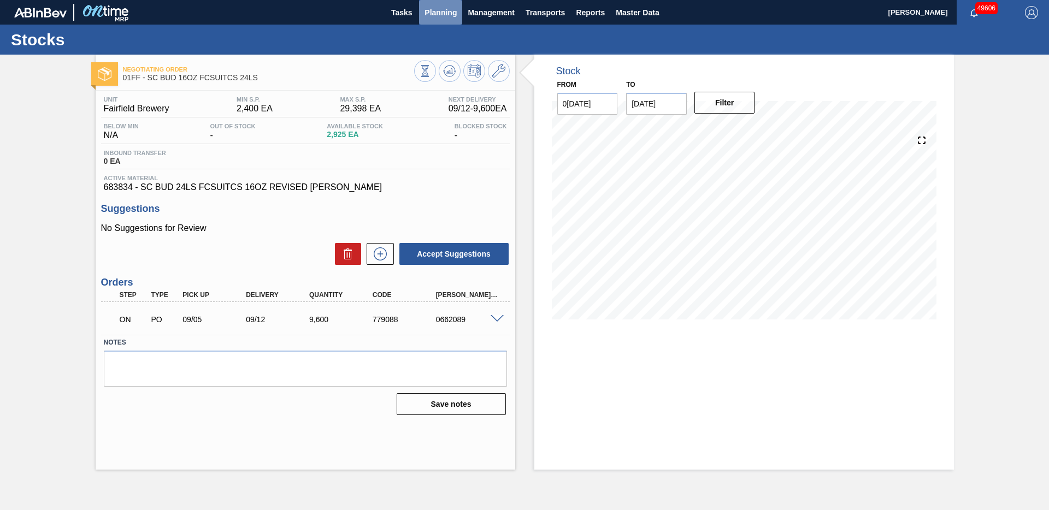
click at [440, 10] on span "Planning" at bounding box center [440, 12] width 32 height 13
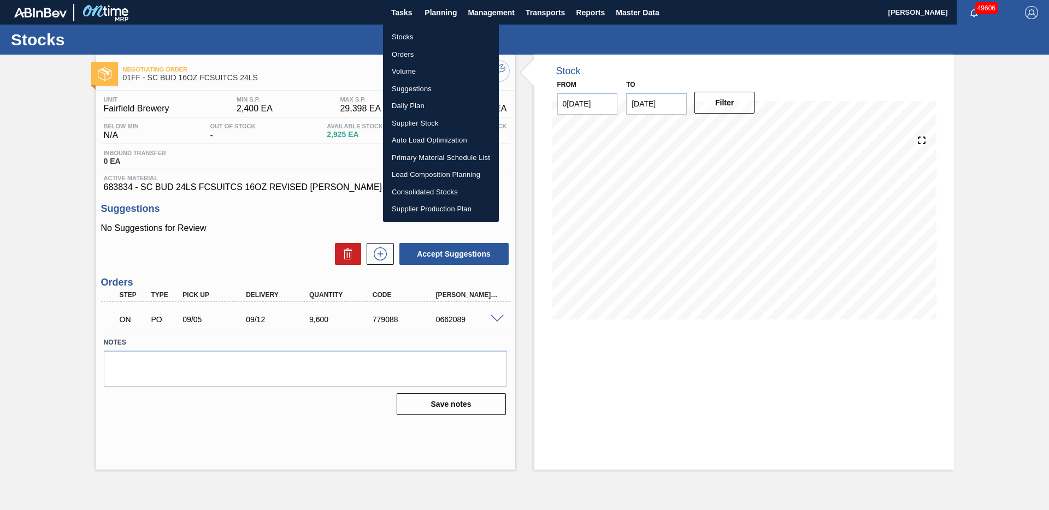
click at [428, 38] on li "Stocks" at bounding box center [441, 36] width 116 height 17
click at [428, 39] on li "Stocks" at bounding box center [441, 36] width 116 height 17
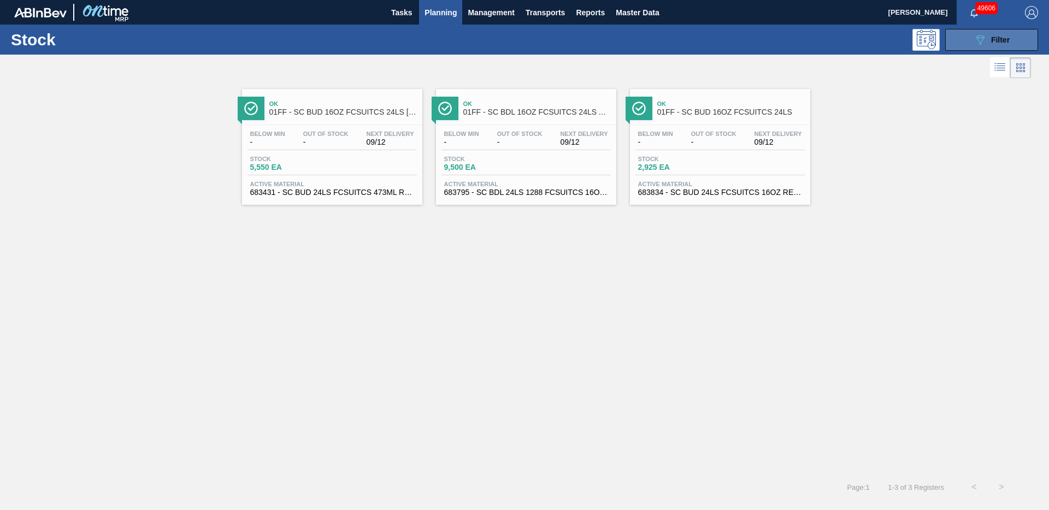
click at [1000, 47] on button "089F7B8B-B2A5-4AFE-B5C0-19BA573D28AC Filter" at bounding box center [991, 40] width 93 height 22
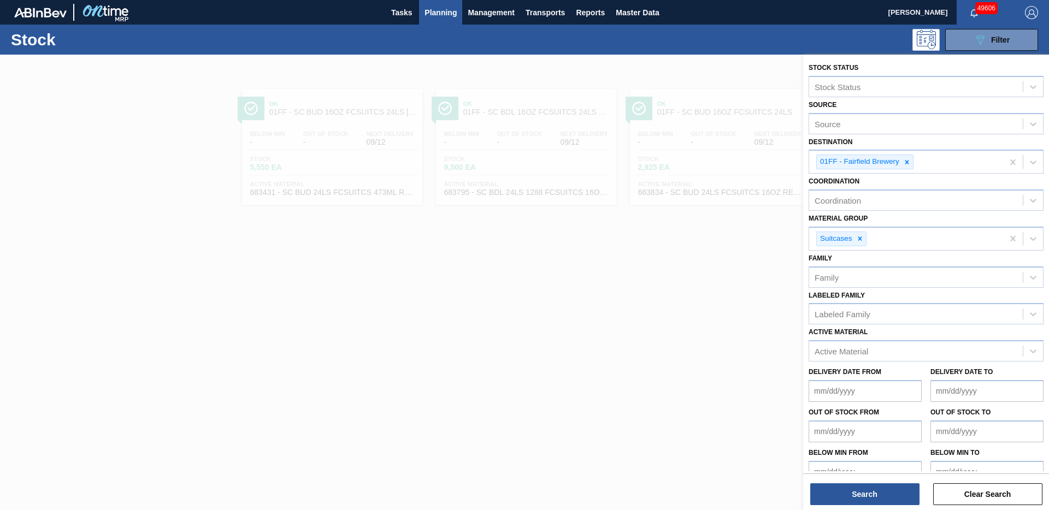
click at [748, 320] on div at bounding box center [524, 310] width 1049 height 510
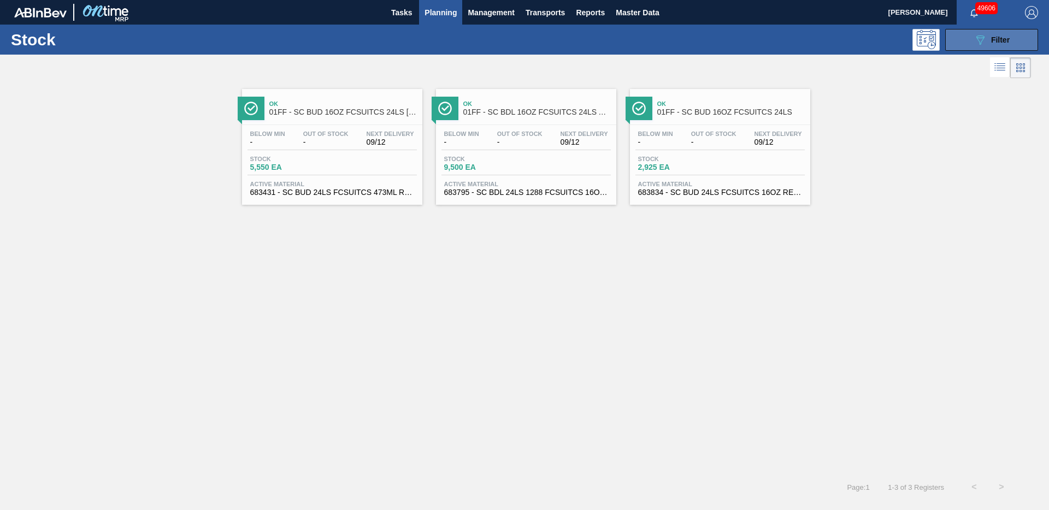
click at [963, 39] on button "089F7B8B-B2A5-4AFE-B5C0-19BA573D28AC Filter" at bounding box center [991, 40] width 93 height 22
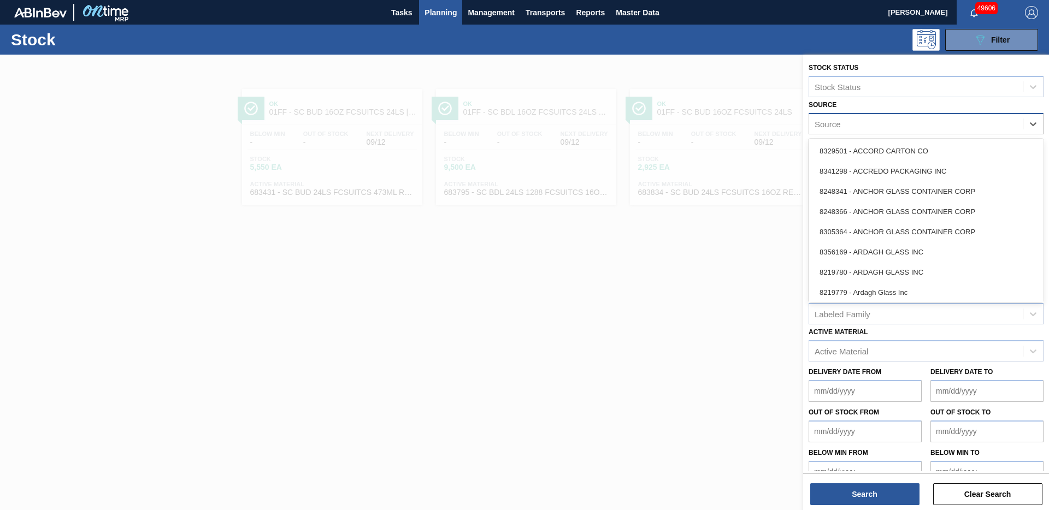
click at [900, 127] on div "Source" at bounding box center [916, 124] width 214 height 16
type input "l"
type input "west"
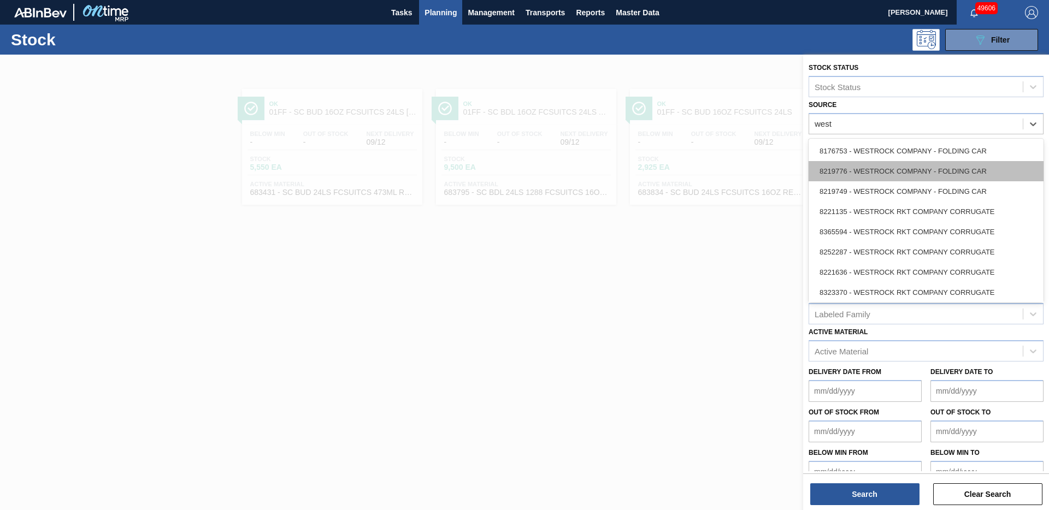
click at [892, 174] on div "8219776 - WESTROCK COMPANY - FOLDING CAR" at bounding box center [925, 171] width 235 height 20
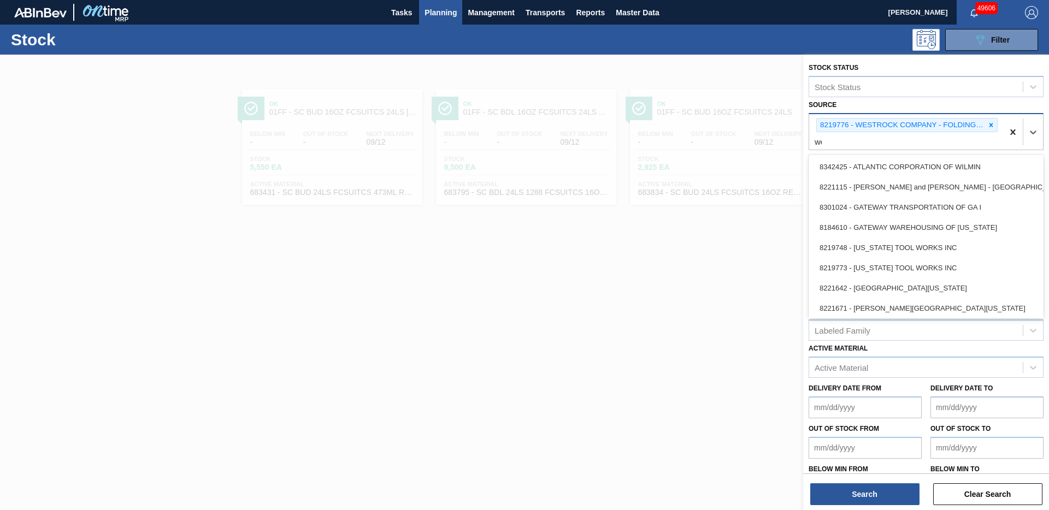
type input "[PERSON_NAME]"
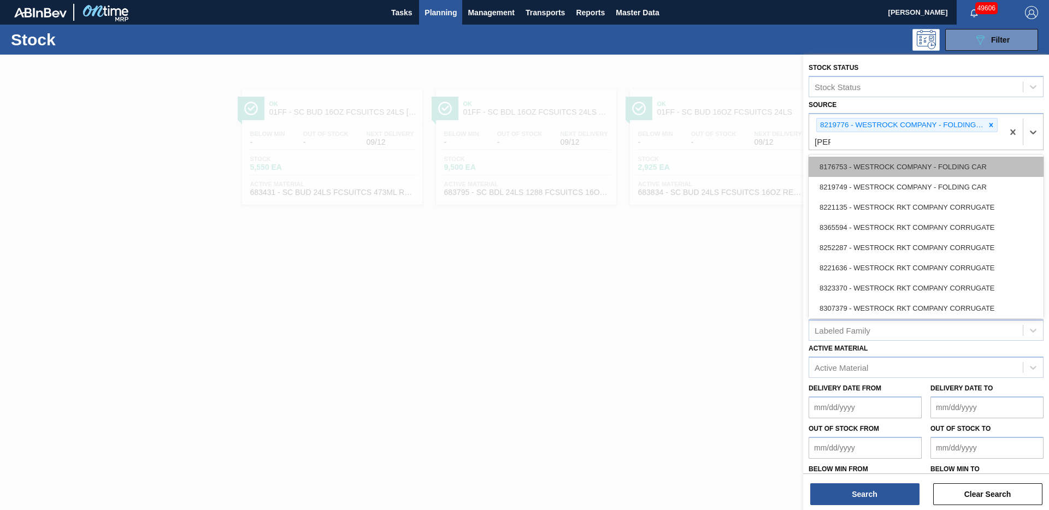
click at [960, 168] on div "8176753 - WESTROCK COMPANY - FOLDING CAR" at bounding box center [925, 167] width 235 height 20
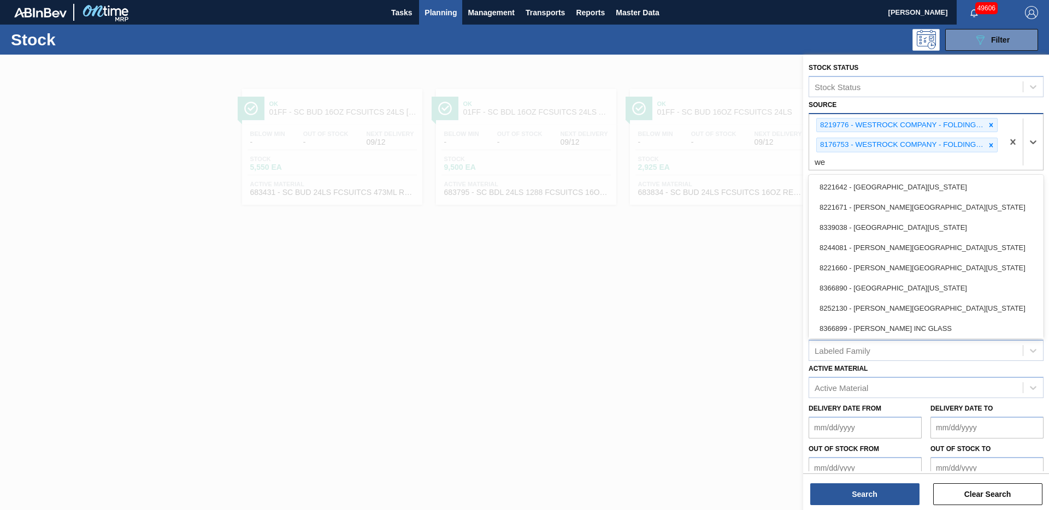
type input "[PERSON_NAME]"
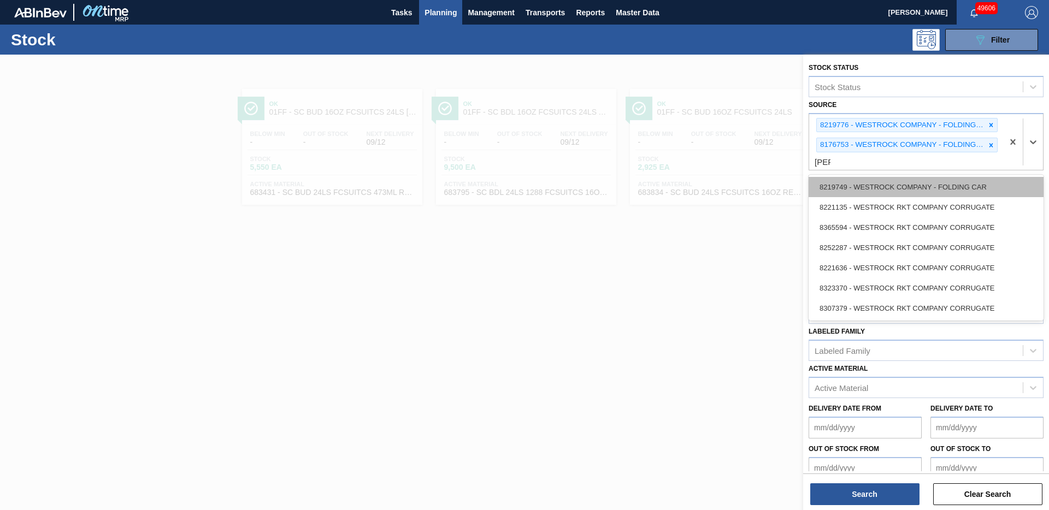
click at [944, 185] on div "8219749 - WESTROCK COMPANY - FOLDING CAR" at bounding box center [925, 187] width 235 height 20
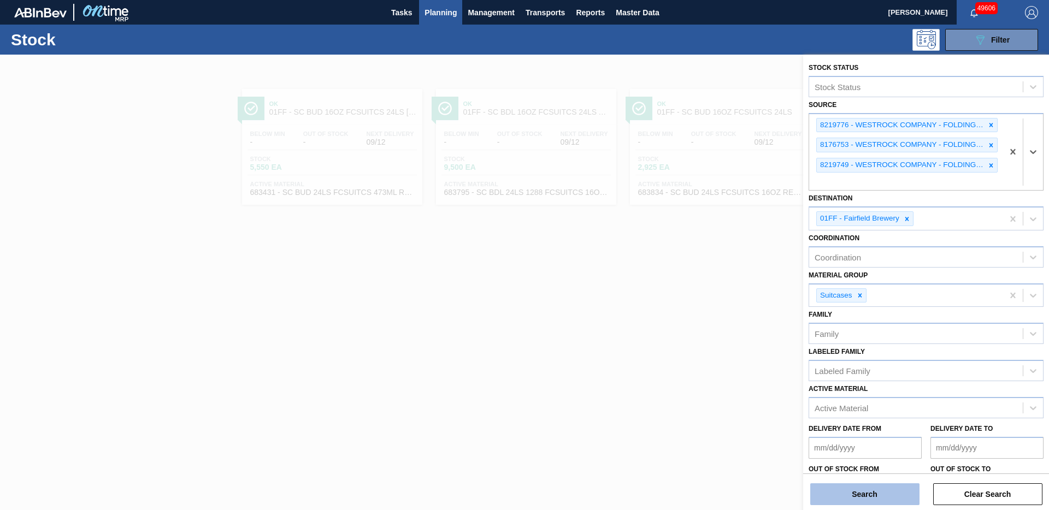
click at [863, 499] on button "Search" at bounding box center [864, 494] width 109 height 22
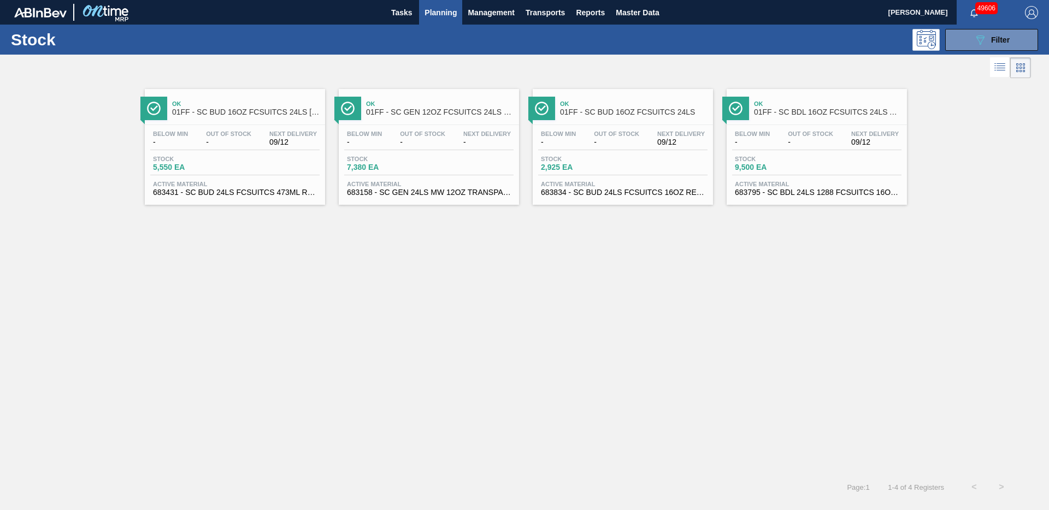
click at [394, 181] on span "Active Material" at bounding box center [429, 184] width 164 height 7
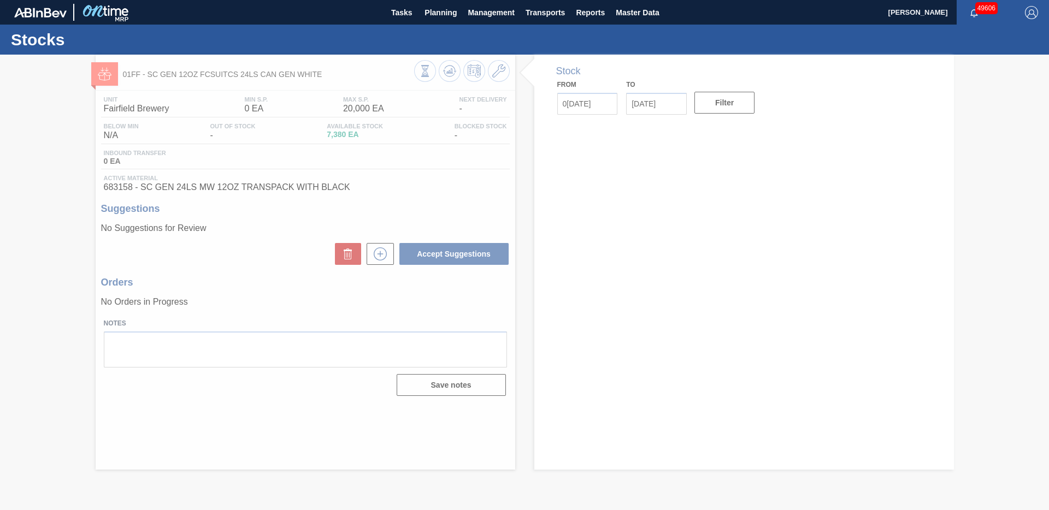
type input "0[DATE]"
type input "[DATE]"
